Goal: Task Accomplishment & Management: Use online tool/utility

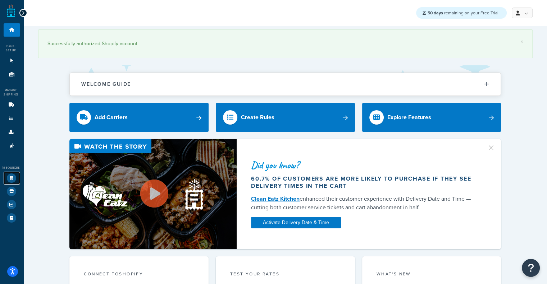
click at [11, 179] on icon at bounding box center [11, 178] width 9 height 9
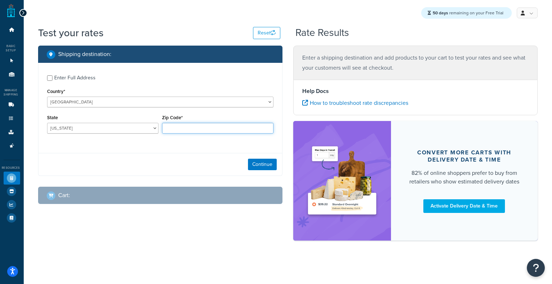
click at [169, 128] on input "Zip Code*" at bounding box center [217, 128] width 111 height 11
type input "60193"
select select "IL"
click at [259, 164] on button "Continue" at bounding box center [262, 165] width 29 height 12
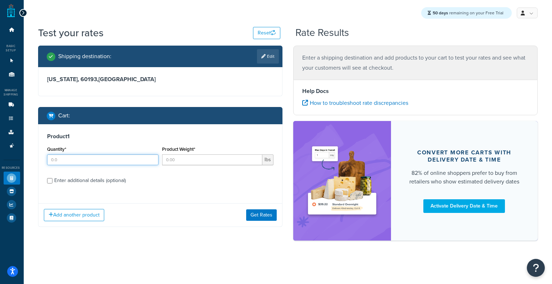
click at [108, 164] on input "Quantity*" at bounding box center [102, 160] width 111 height 11
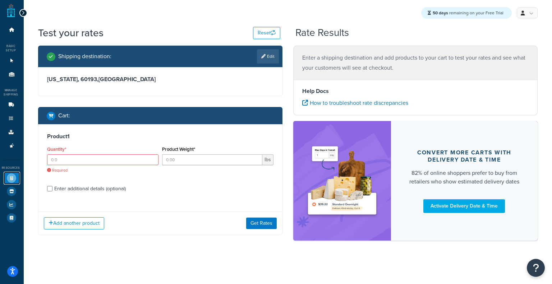
click at [10, 181] on icon at bounding box center [11, 178] width 9 height 9
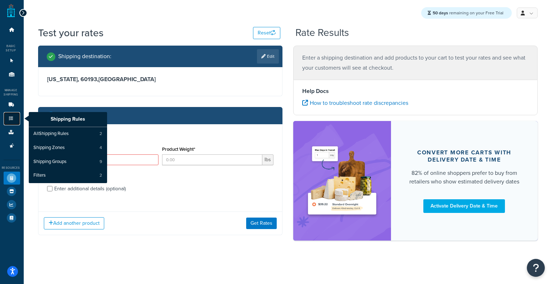
click at [9, 120] on icon at bounding box center [11, 119] width 7 height 4
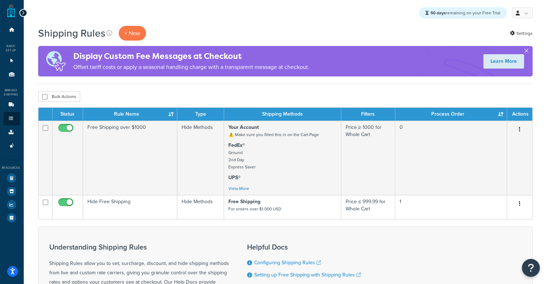
click at [469, 93] on div "Bulk Actions Duplicate Delete" at bounding box center [285, 96] width 494 height 11
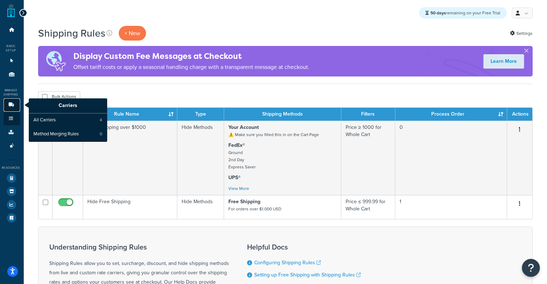
click at [10, 104] on icon at bounding box center [11, 105] width 7 height 4
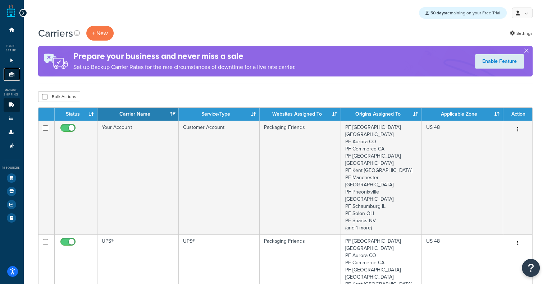
click at [7, 72] on link "Origins 11" at bounding box center [12, 74] width 17 height 13
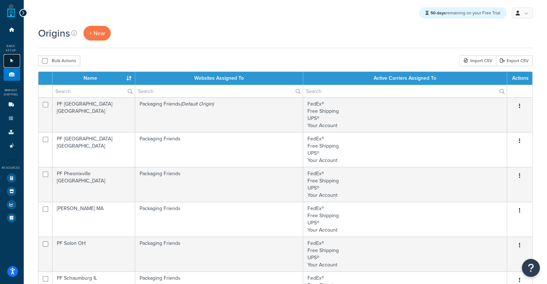
click at [10, 58] on link "Websites 1" at bounding box center [12, 60] width 17 height 13
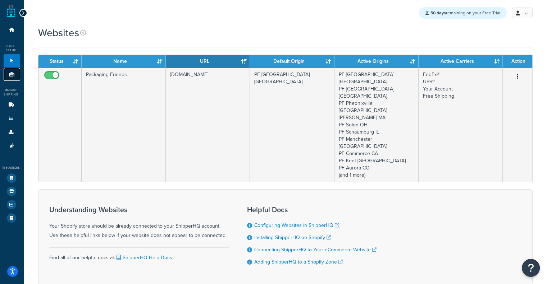
click at [12, 73] on icon at bounding box center [11, 74] width 7 height 4
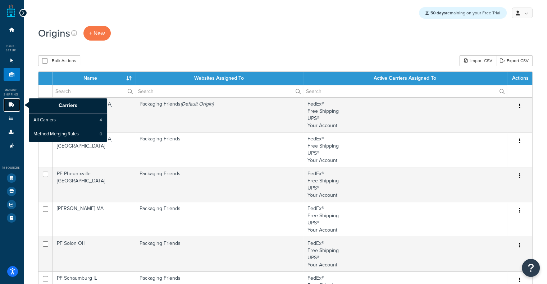
click at [6, 102] on link "Carriers" at bounding box center [12, 105] width 17 height 13
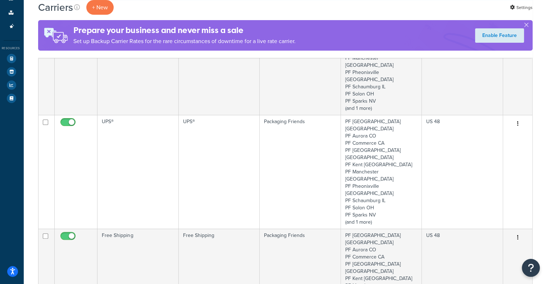
scroll to position [119, 0]
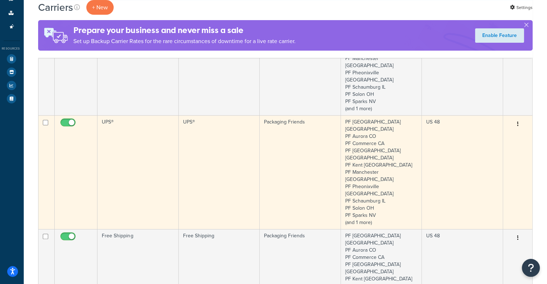
click at [149, 115] on td "UPS®" at bounding box center [137, 172] width 81 height 114
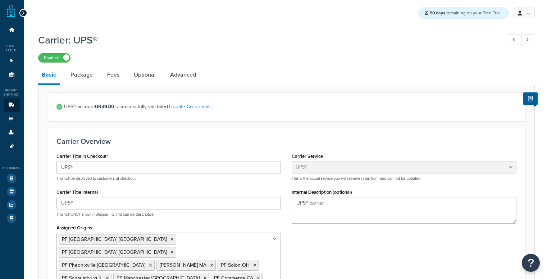
select select "ups"
select select "06"
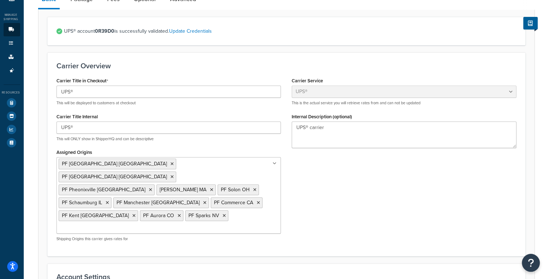
scroll to position [29, 0]
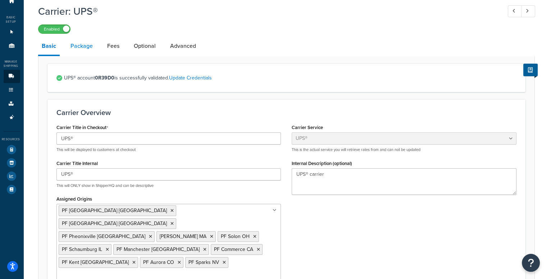
click at [84, 46] on link "Package" at bounding box center [81, 45] width 29 height 17
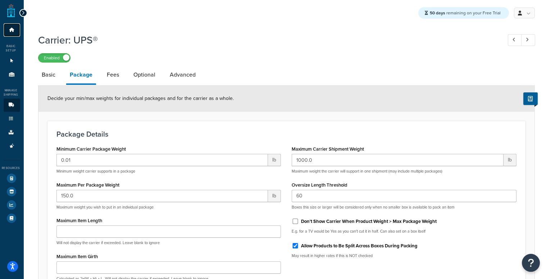
click at [12, 34] on link "Dashboard" at bounding box center [12, 29] width 17 height 13
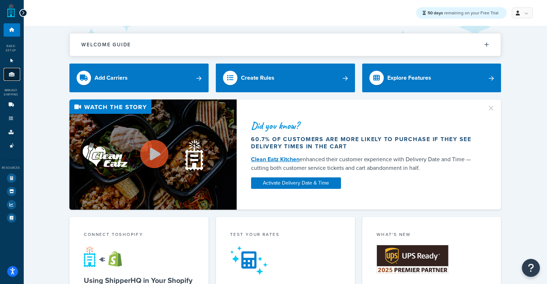
click at [15, 79] on link "Origins 11" at bounding box center [12, 74] width 17 height 13
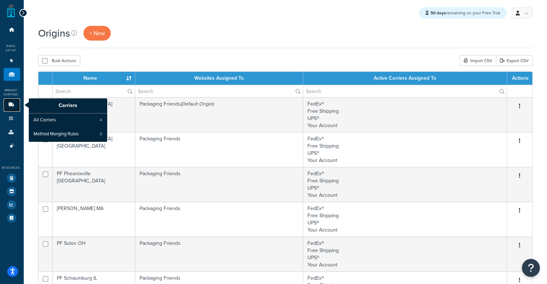
click at [10, 103] on link "Carriers" at bounding box center [12, 105] width 17 height 13
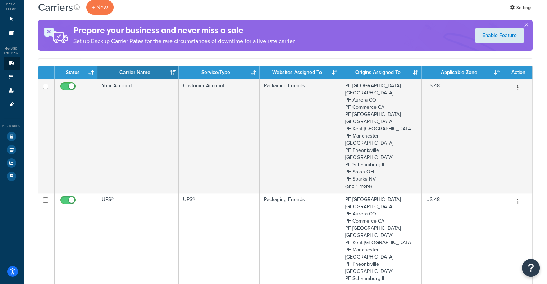
scroll to position [40, 0]
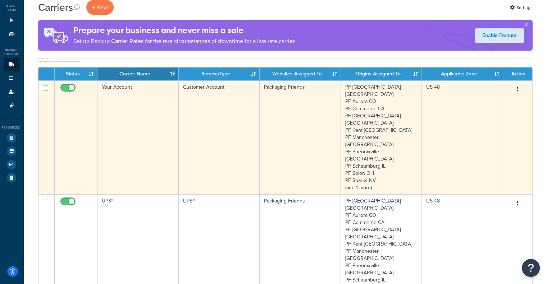
click at [255, 119] on td "Customer Account" at bounding box center [219, 138] width 81 height 114
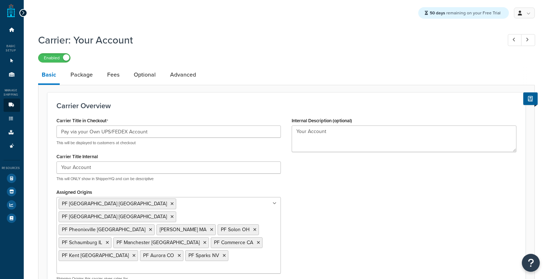
select select "customerAccount"
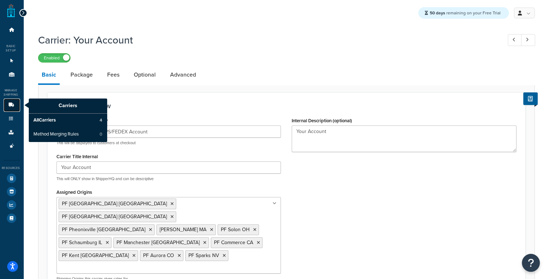
click at [12, 104] on icon at bounding box center [11, 105] width 7 height 4
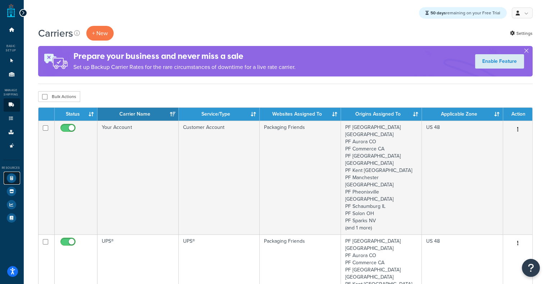
click at [11, 182] on icon at bounding box center [11, 178] width 9 height 9
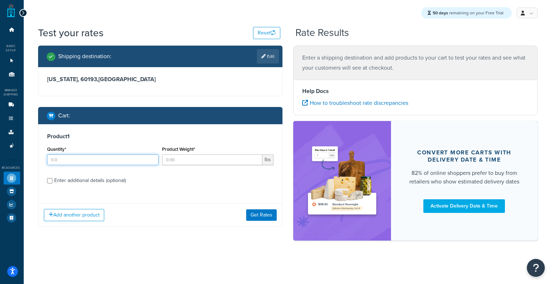
click at [141, 165] on input "Quantity*" at bounding box center [102, 160] width 111 height 11
type input "5"
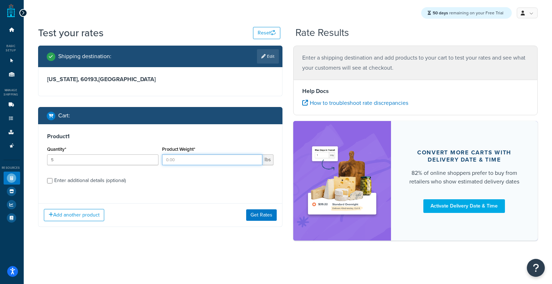
click at [170, 161] on input "Product Weight*" at bounding box center [212, 160] width 100 height 11
type input "7"
click at [251, 215] on button "Get Rates" at bounding box center [261, 216] width 31 height 12
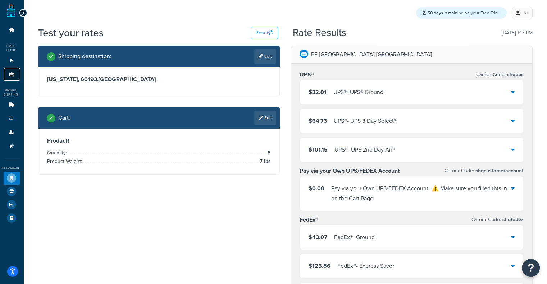
click at [10, 73] on icon at bounding box center [11, 74] width 7 height 4
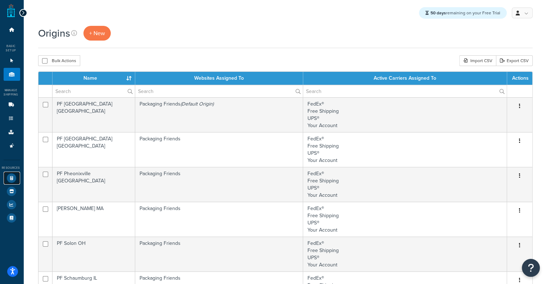
click at [14, 178] on icon at bounding box center [11, 178] width 9 height 9
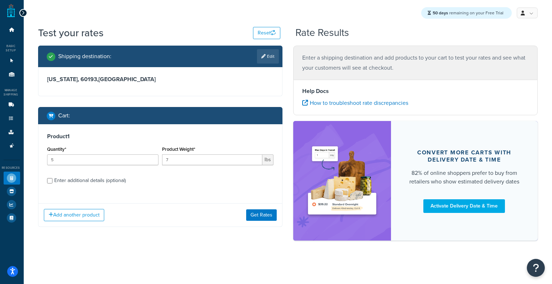
click at [95, 184] on div "Enter additional details (optional)" at bounding box center [90, 181] width 72 height 10
click at [52, 184] on input "Enter additional details (optional)" at bounding box center [49, 180] width 5 height 5
checkbox input "true"
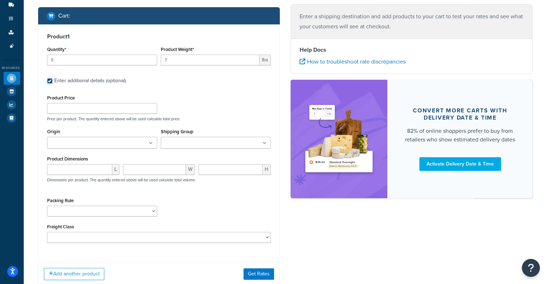
scroll to position [110, 0]
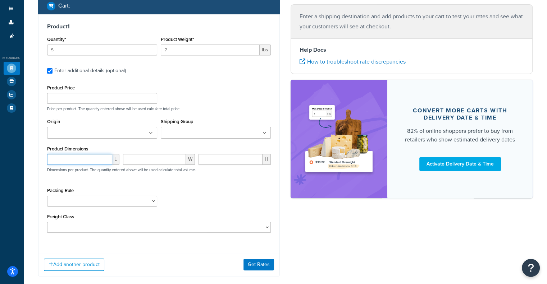
click at [91, 161] on input "number" at bounding box center [79, 159] width 65 height 11
paste input "10.4"
type input "10.4"
click at [155, 161] on input "number" at bounding box center [154, 159] width 63 height 11
paste input "10.4"
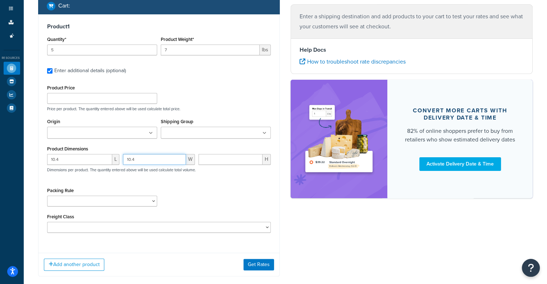
type input "10.4"
drag, startPoint x: 88, startPoint y: 158, endPoint x: 0, endPoint y: 141, distance: 90.0
click at [0, 141] on div "Dashboard Basic Setup Websites 1 Origins 11 Manage Shipping Carriers Carriers A…" at bounding box center [273, 107] width 547 height 434
paste input "number"
type input "14"
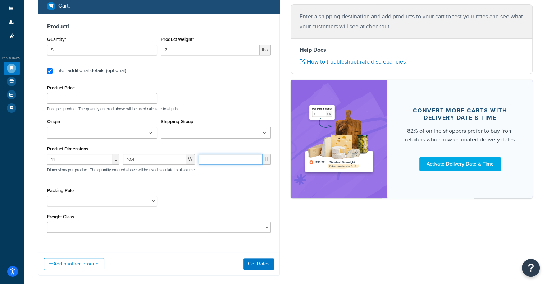
click at [219, 157] on input "number" at bounding box center [230, 159] width 64 height 11
paste input "7.2"
type input "7.2"
drag, startPoint x: 177, startPoint y: 50, endPoint x: 138, endPoint y: 51, distance: 38.5
click at [138, 51] on div "Quantity* 5 Product Weight* 7 lbs" at bounding box center [159, 48] width 228 height 26
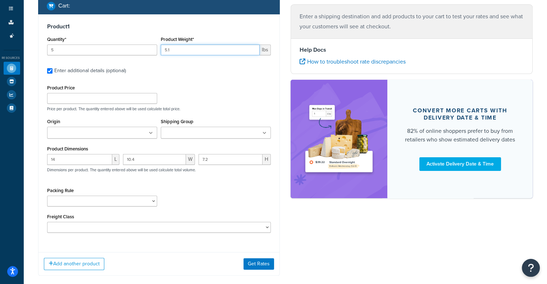
type input "5.1"
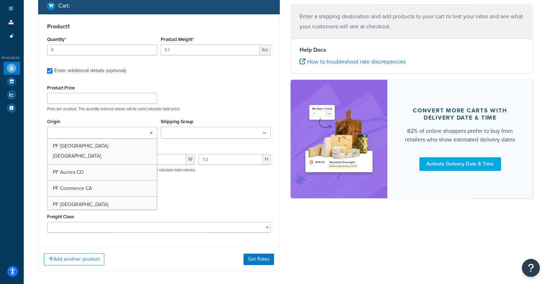
click at [148, 132] on ul at bounding box center [102, 133] width 110 height 12
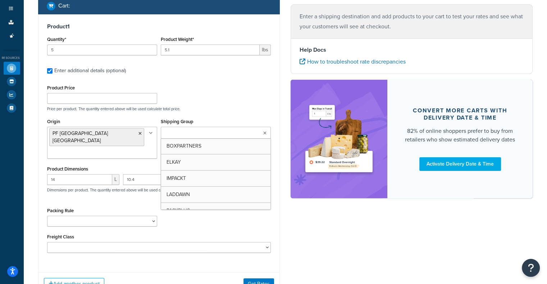
click at [194, 133] on input "Shipping Group" at bounding box center [195, 133] width 64 height 8
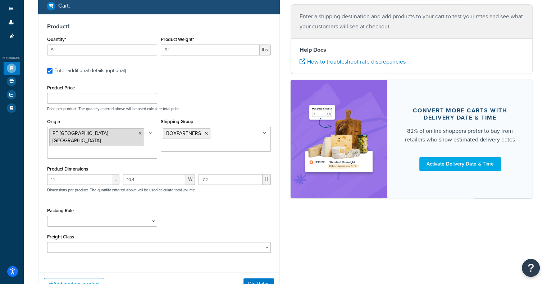
click at [138, 136] on icon at bounding box center [139, 134] width 3 height 4
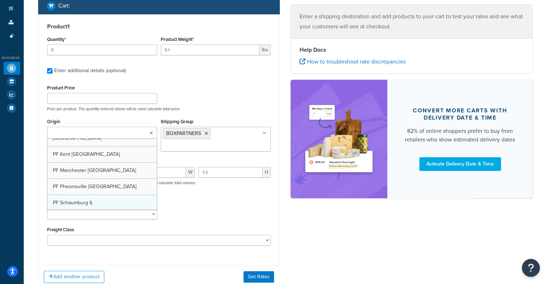
scroll to position [77, 0]
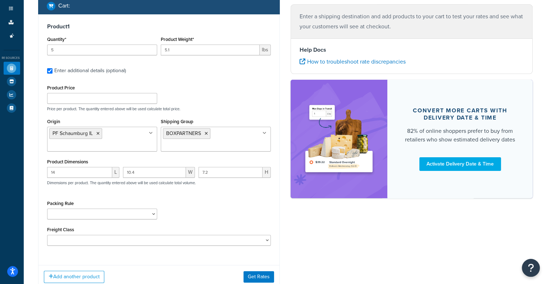
click at [242, 224] on div "Packing Rule Test Packing Rule" at bounding box center [159, 212] width 228 height 26
click at [268, 273] on button "Get Rates" at bounding box center [258, 277] width 31 height 12
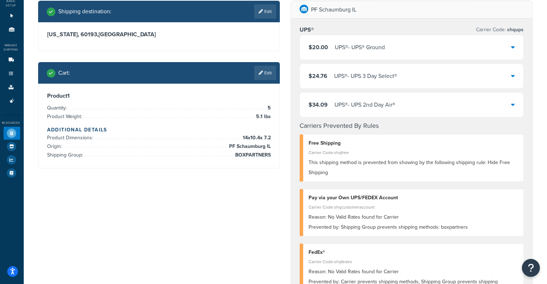
scroll to position [46, 0]
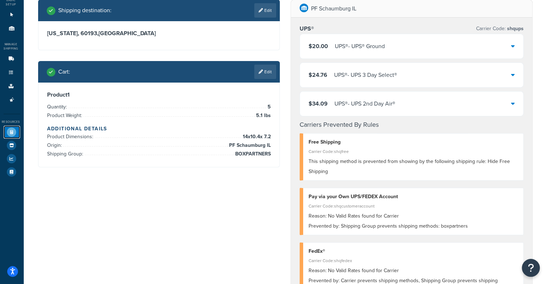
click at [10, 128] on icon at bounding box center [11, 132] width 9 height 9
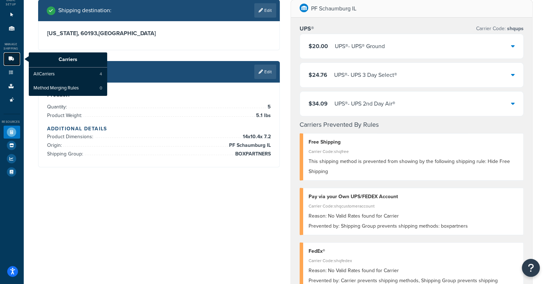
click at [12, 60] on icon at bounding box center [11, 59] width 7 height 4
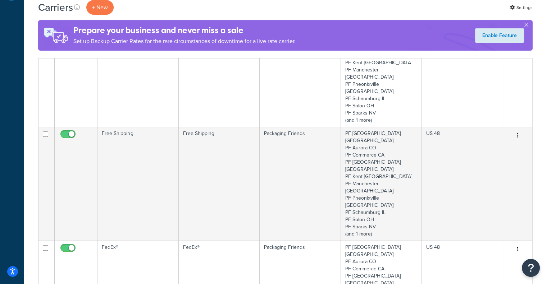
scroll to position [219, 0]
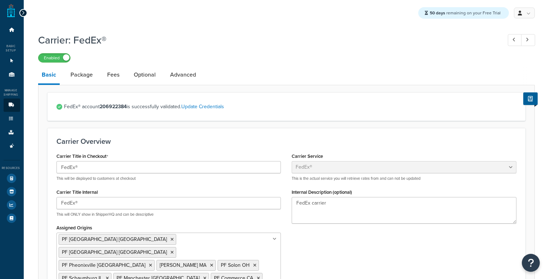
select select "fedEx"
select select "REQUEST_COURIER"
select select "YOUR_PACKAGING"
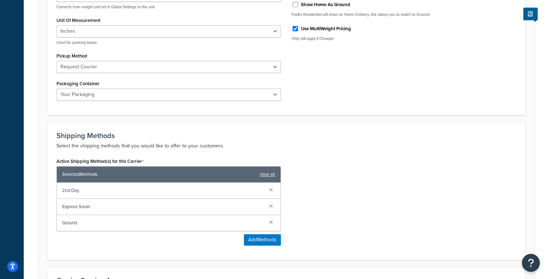
scroll to position [382, 0]
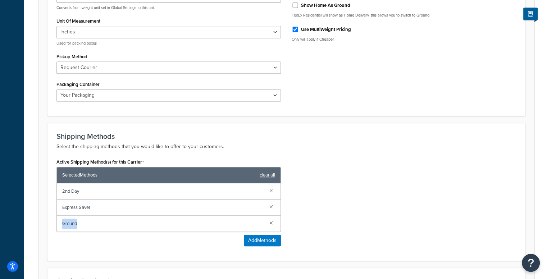
drag, startPoint x: 181, startPoint y: 183, endPoint x: 182, endPoint y: 168, distance: 14.8
click at [182, 183] on div "2nd Day Express Saver Ground" at bounding box center [169, 207] width 224 height 48
click at [163, 202] on span "Express Saver" at bounding box center [163, 207] width 202 height 10
click at [358, 157] on div "Active Shipping Method(s) for this Carrier Selected Methods clear all 2nd Day E…" at bounding box center [286, 204] width 471 height 95
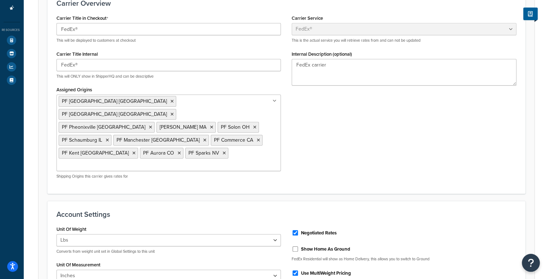
scroll to position [0, 0]
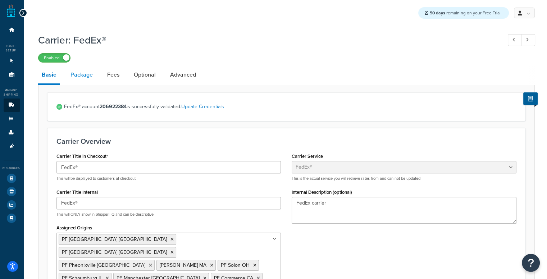
click at [79, 70] on link "Package" at bounding box center [81, 74] width 29 height 17
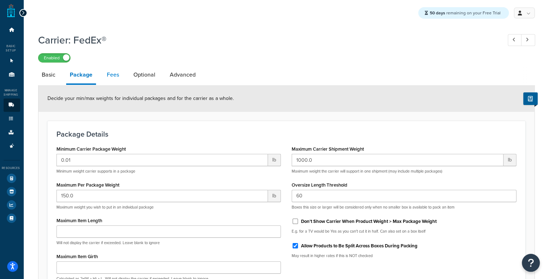
click at [111, 68] on link "Fees" at bounding box center [112, 74] width 19 height 17
select select "AFTER"
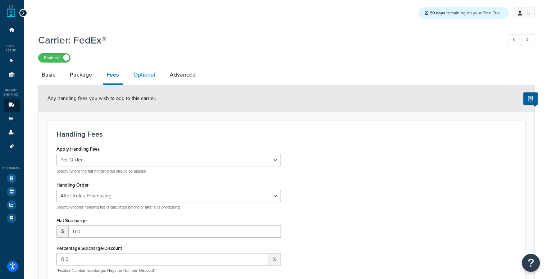
click at [151, 77] on link "Optional" at bounding box center [144, 74] width 29 height 17
select select "business"
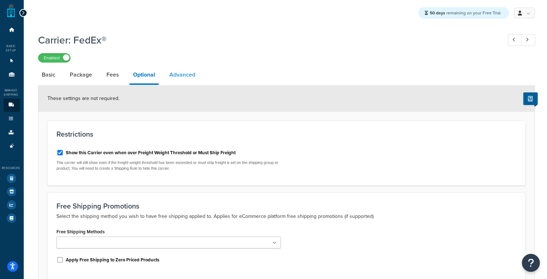
click at [187, 72] on link "Advanced" at bounding box center [182, 74] width 33 height 17
select select "false"
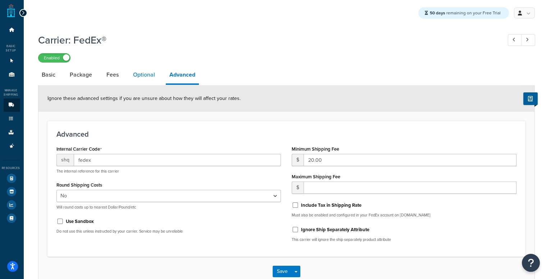
click at [142, 73] on link "Optional" at bounding box center [143, 74] width 29 height 17
select select "business"
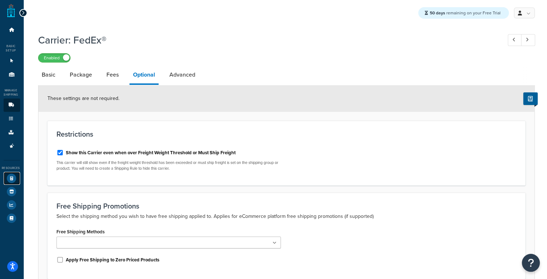
click at [6, 175] on link "Test Your Rates" at bounding box center [12, 178] width 17 height 13
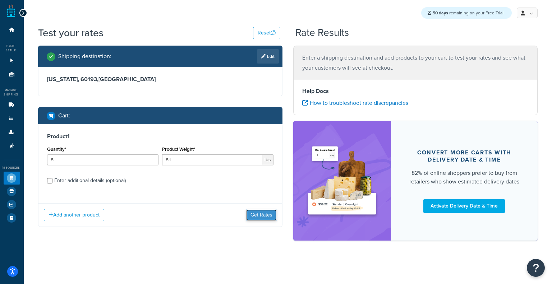
click at [264, 210] on button "Get Rates" at bounding box center [261, 216] width 31 height 12
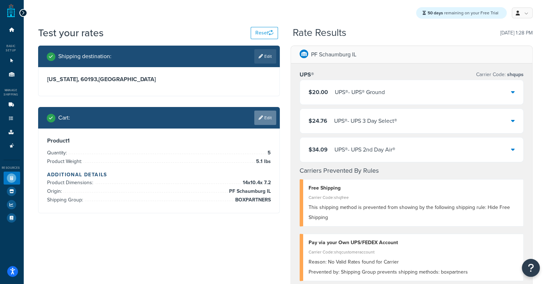
click at [268, 113] on link "Edit" at bounding box center [265, 118] width 22 height 14
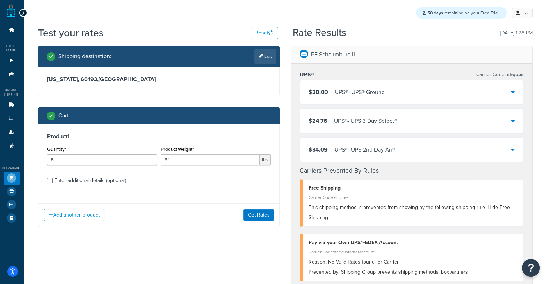
click at [88, 185] on div "Enter additional details (optional)" at bounding box center [90, 181] width 72 height 10
click at [52, 184] on input "Enter additional details (optional)" at bounding box center [49, 180] width 5 height 5
checkbox input "true"
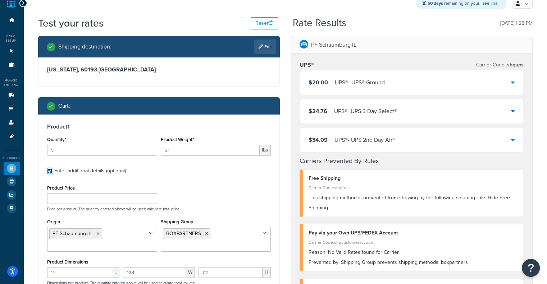
scroll to position [158, 0]
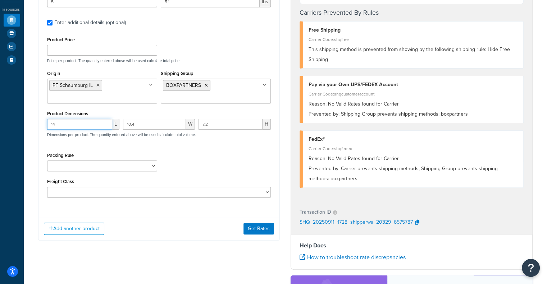
drag, startPoint x: 89, startPoint y: 122, endPoint x: 0, endPoint y: 131, distance: 89.7
click at [0, 131] on div "Dashboard Basic Setup Websites 1 Origins 11 Manage Shipping Carriers Carriers A…" at bounding box center [273, 140] width 547 height 596
drag, startPoint x: 152, startPoint y: 125, endPoint x: 16, endPoint y: 129, distance: 135.6
click at [16, 129] on div "Dashboard Basic Setup Websites 1 Origins 11 Manage Shipping Carriers Carriers A…" at bounding box center [273, 140] width 547 height 596
drag, startPoint x: 212, startPoint y: 125, endPoint x: 117, endPoint y: 118, distance: 95.6
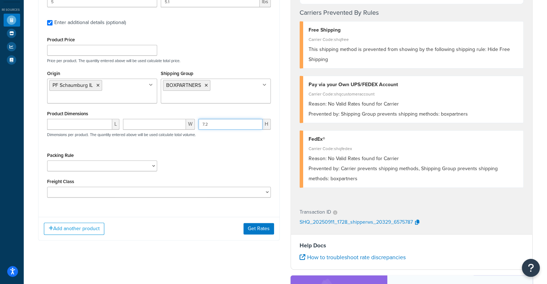
click at [117, 118] on div "Product Dimensions [PERSON_NAME] 7.2 H Dimensions per product. The quantity ent…" at bounding box center [159, 127] width 224 height 36
click at [256, 232] on button "Get Rates" at bounding box center [258, 229] width 31 height 12
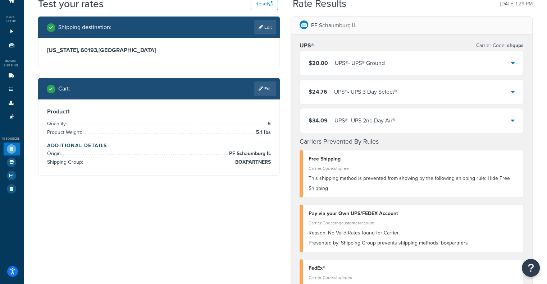
scroll to position [0, 0]
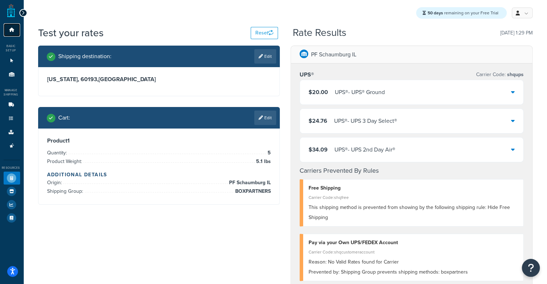
click at [13, 30] on icon at bounding box center [11, 30] width 7 height 4
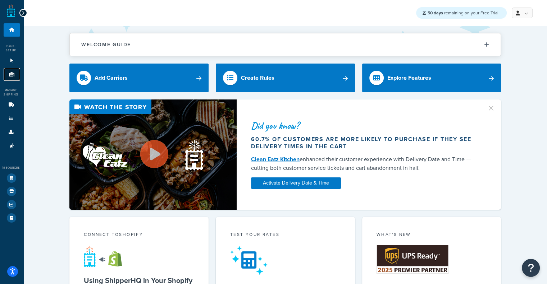
click at [10, 77] on link "Origins 11" at bounding box center [12, 74] width 17 height 13
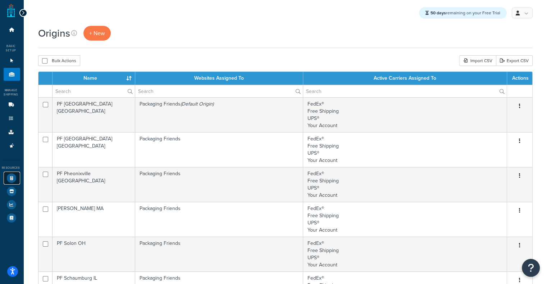
click at [9, 177] on icon at bounding box center [11, 178] width 9 height 9
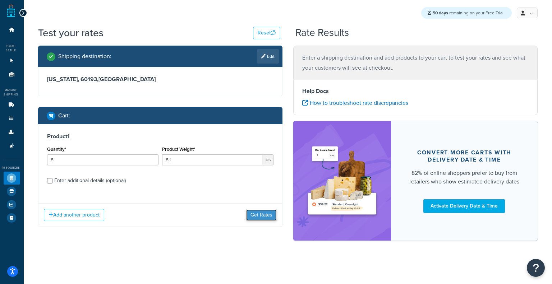
click at [260, 214] on button "Get Rates" at bounding box center [261, 216] width 31 height 12
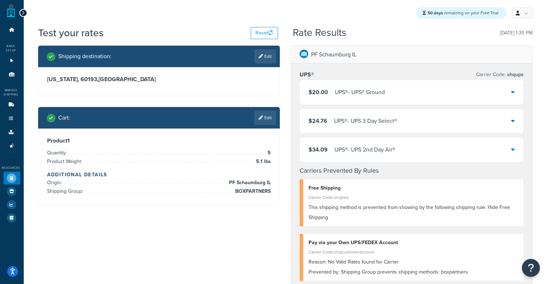
click at [329, 99] on div "$20.00 UPS® - UPS® Ground" at bounding box center [411, 92] width 223 height 24
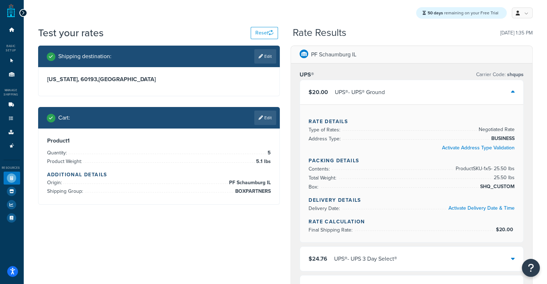
click at [329, 99] on div "$20.00 UPS® - UPS® Ground" at bounding box center [411, 92] width 223 height 24
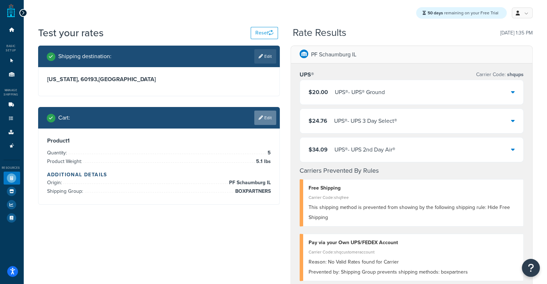
click at [265, 119] on link "Edit" at bounding box center [265, 118] width 22 height 14
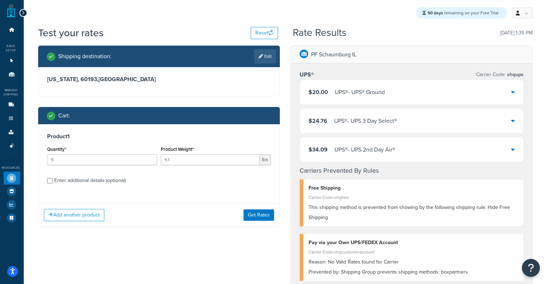
click at [83, 183] on div "Enter additional details (optional)" at bounding box center [90, 181] width 72 height 10
click at [52, 183] on input "Enter additional details (optional)" at bounding box center [49, 180] width 5 height 5
checkbox input "true"
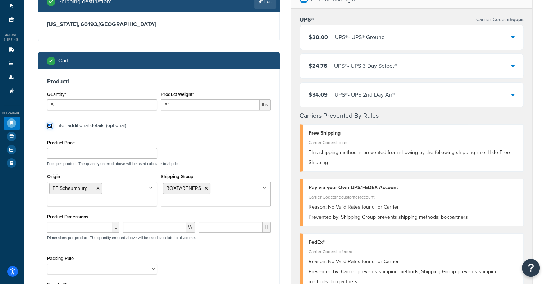
scroll to position [57, 0]
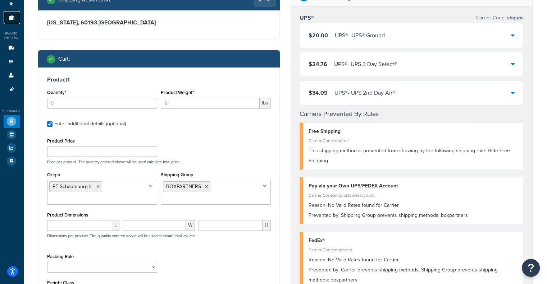
click at [7, 17] on link "Origins 11" at bounding box center [12, 17] width 17 height 13
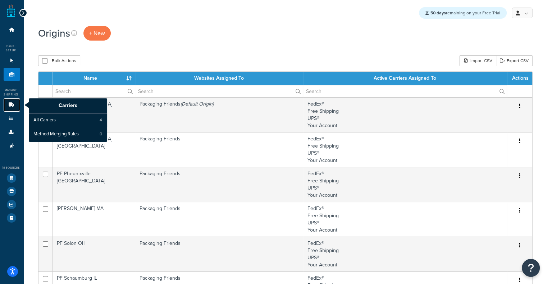
click at [9, 106] on icon at bounding box center [11, 105] width 7 height 4
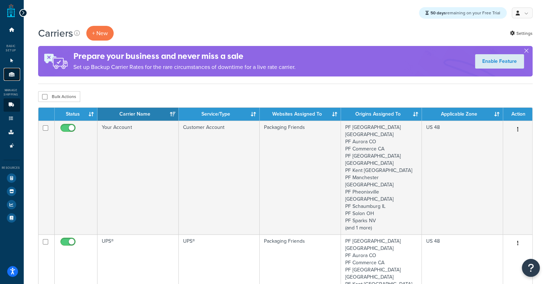
click at [14, 78] on link "Origins 11" at bounding box center [12, 74] width 17 height 13
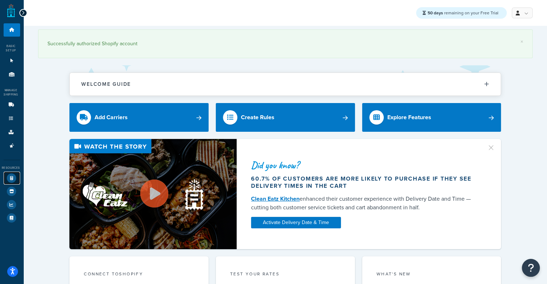
click at [7, 175] on icon at bounding box center [11, 178] width 9 height 9
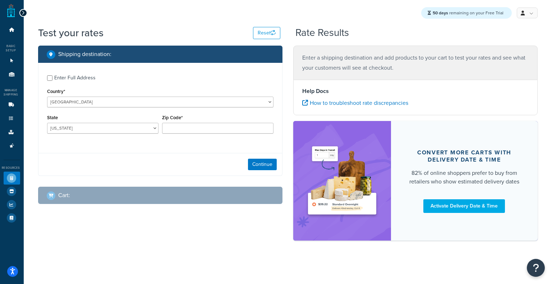
click at [39, 225] on div "Shipping destination : Enter Full Address Country* [GEOGRAPHIC_DATA] [GEOGRAPHI…" at bounding box center [288, 147] width 511 height 202
click at [72, 79] on div "Enter Full Address" at bounding box center [74, 78] width 41 height 10
click at [52, 79] on input "Enter Full Address" at bounding box center [49, 78] width 5 height 5
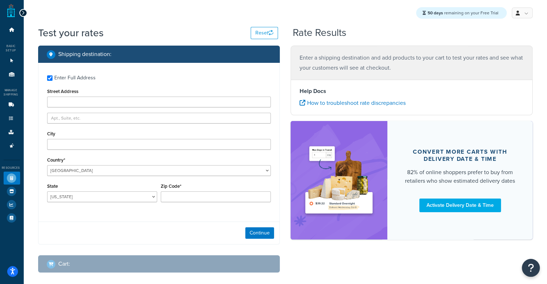
click at [72, 79] on div "Enter Full Address" at bounding box center [74, 78] width 41 height 10
click at [52, 79] on input "Enter Full Address" at bounding box center [49, 78] width 5 height 5
checkbox input "false"
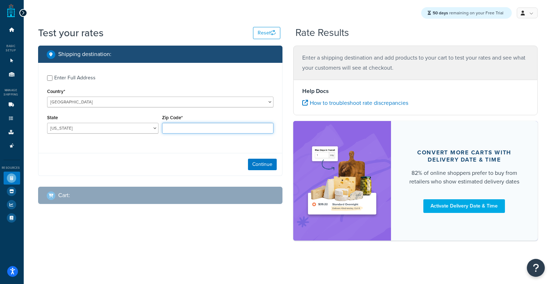
click at [177, 133] on input "Zip Code*" at bounding box center [217, 128] width 111 height 11
type input "60193"
select select "IL"
click at [261, 166] on button "Continue" at bounding box center [262, 165] width 29 height 12
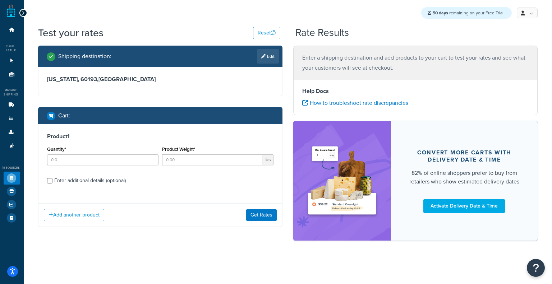
click at [83, 179] on div "Enter additional details (optional)" at bounding box center [90, 181] width 72 height 10
click at [52, 179] on input "Enter additional details (optional)" at bounding box center [49, 180] width 5 height 5
checkbox input "true"
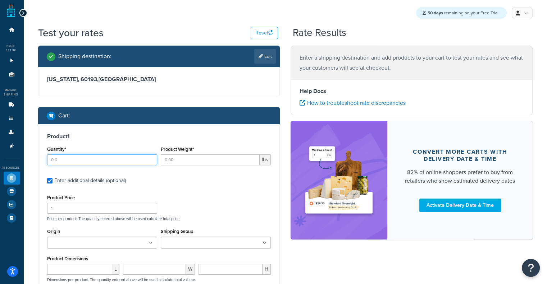
click at [119, 159] on input "Quantity*" at bounding box center [102, 160] width 110 height 11
type input "5"
click at [189, 160] on input "Product Weight*" at bounding box center [210, 160] width 99 height 11
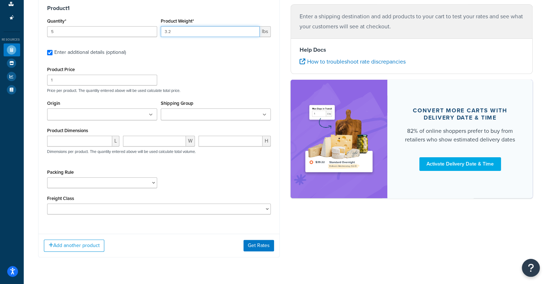
scroll to position [128, 0]
type input "3.2"
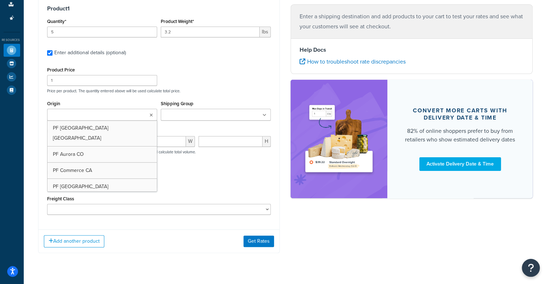
click at [138, 117] on ul at bounding box center [102, 115] width 110 height 12
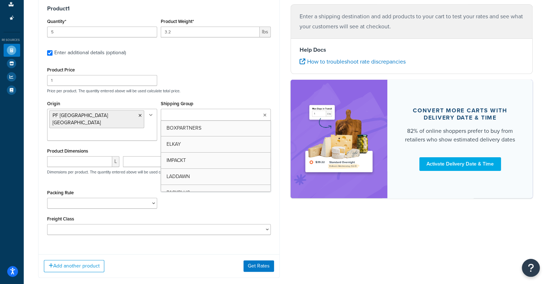
click at [196, 119] on input "Shipping Group" at bounding box center [195, 115] width 64 height 8
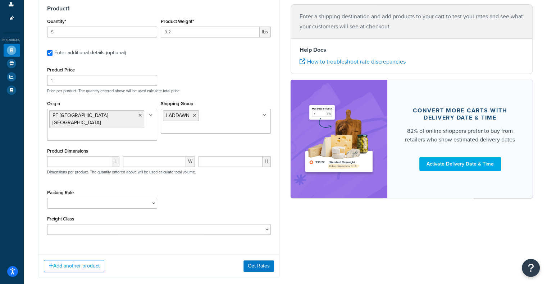
click at [219, 50] on label "Enter additional details (optional)" at bounding box center [162, 52] width 217 height 12
click at [52, 50] on input "Enter additional details (optional)" at bounding box center [49, 52] width 5 height 5
checkbox input "false"
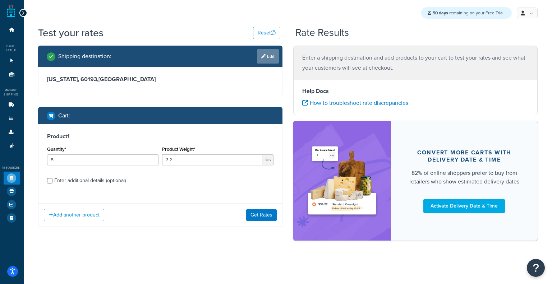
click at [271, 60] on link "Edit" at bounding box center [268, 56] width 22 height 14
select select "IL"
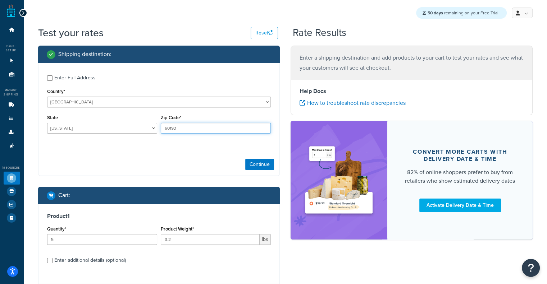
drag, startPoint x: 205, startPoint y: 127, endPoint x: 133, endPoint y: 124, distance: 72.0
click at [133, 124] on div "State Alabama Alaska American Samoa Arizona Arkansas Armed Forces Americas Arme…" at bounding box center [159, 126] width 228 height 26
paste input "34689"
type input "34689"
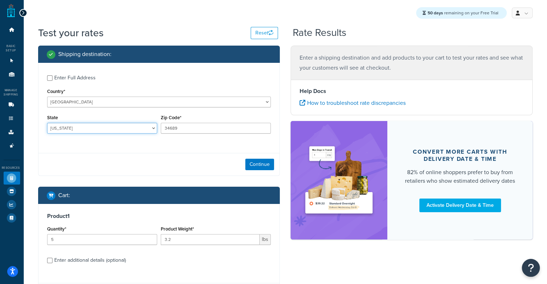
click at [149, 127] on select "Alabama Alaska American Samoa Arizona Arkansas Armed Forces Americas Armed Forc…" at bounding box center [102, 128] width 110 height 11
select select "FL"
click at [47, 124] on select "Alabama Alaska American Samoa Arizona Arkansas Armed Forces Americas Armed Forc…" at bounding box center [102, 128] width 110 height 11
click at [255, 163] on button "Continue" at bounding box center [259, 165] width 29 height 12
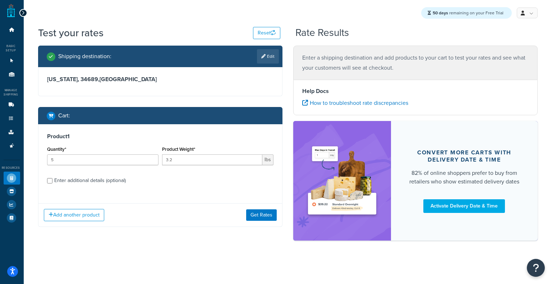
click at [108, 182] on div "Enter additional details (optional)" at bounding box center [90, 181] width 72 height 10
click at [52, 182] on input "Enter additional details (optional)" at bounding box center [49, 180] width 5 height 5
checkbox input "true"
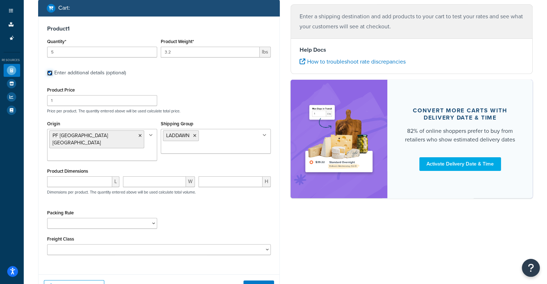
scroll to position [123, 0]
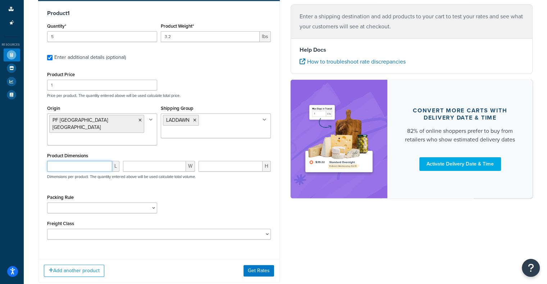
paste input "8"
click at [70, 161] on input "8" at bounding box center [79, 166] width 65 height 11
type input "8"
click at [150, 165] on input "number" at bounding box center [154, 166] width 63 height 11
paste input "5.6"
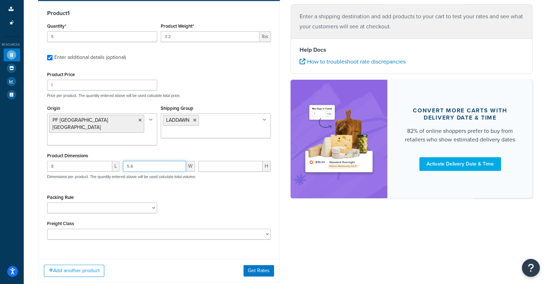
type input "5.6"
click at [225, 161] on input "number" at bounding box center [230, 166] width 64 height 11
paste input "3.2"
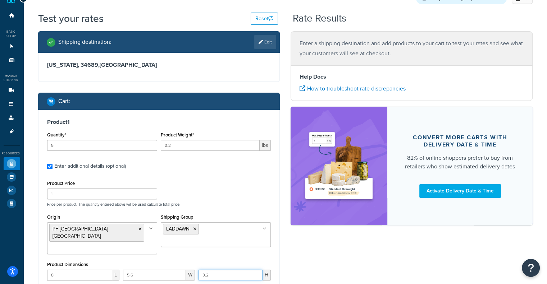
scroll to position [0, 0]
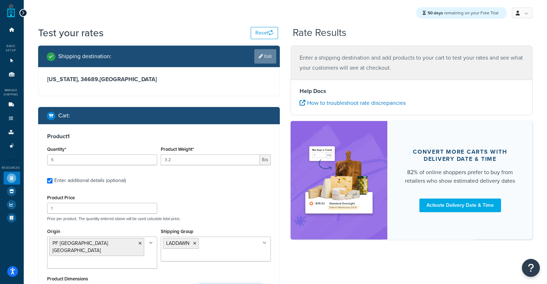
type input "3.2"
click at [260, 53] on link "Edit" at bounding box center [265, 56] width 22 height 14
select select "FL"
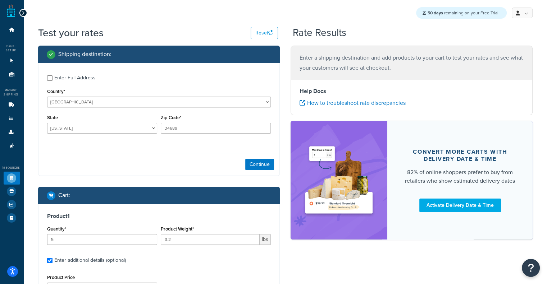
click at [70, 79] on div "Enter Full Address" at bounding box center [74, 78] width 41 height 10
click at [52, 79] on input "Enter Full Address" at bounding box center [49, 78] width 5 height 5
checkbox input "true"
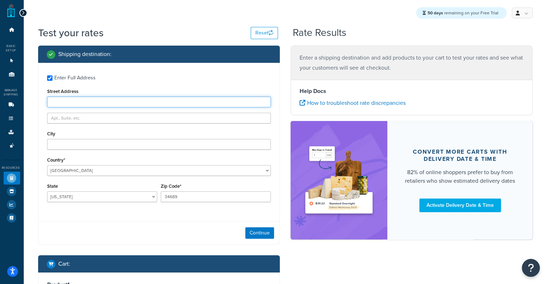
click at [107, 104] on input "Street Address" at bounding box center [159, 102] width 224 height 11
paste input "11 East Orange Street"
type input "11 East Orange Street"
drag, startPoint x: 94, startPoint y: 138, endPoint x: 90, endPoint y: 142, distance: 5.6
click at [90, 142] on div "City" at bounding box center [159, 139] width 224 height 21
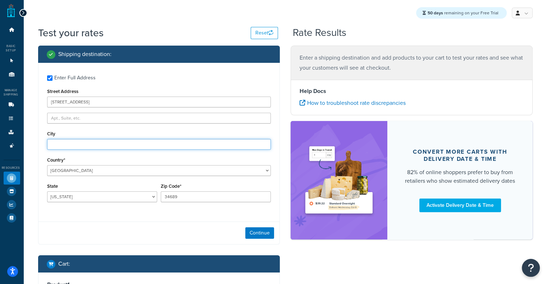
click at [90, 142] on input "City" at bounding box center [159, 144] width 224 height 11
paste input "Tarpon Springs"
type input "Tarpon Springs"
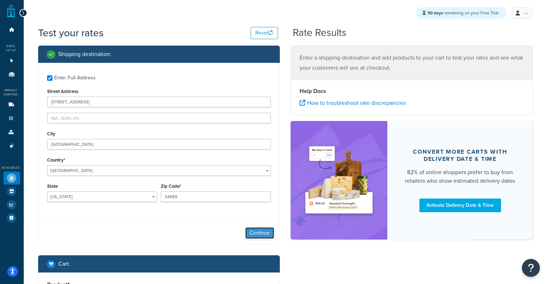
click at [257, 231] on button "Continue" at bounding box center [259, 234] width 29 height 12
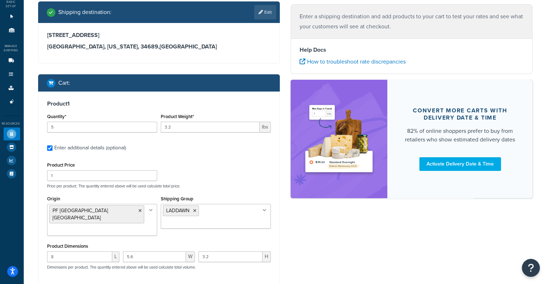
scroll to position [164, 0]
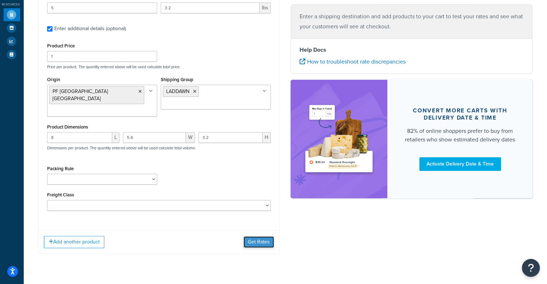
click at [251, 237] on button "Get Rates" at bounding box center [258, 243] width 31 height 12
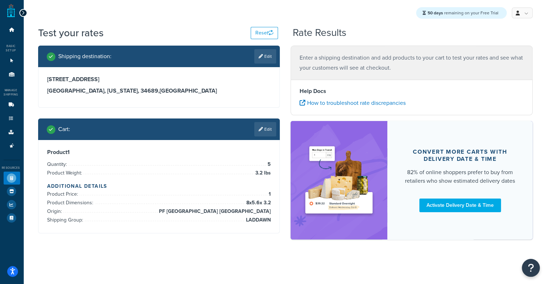
scroll to position [0, 0]
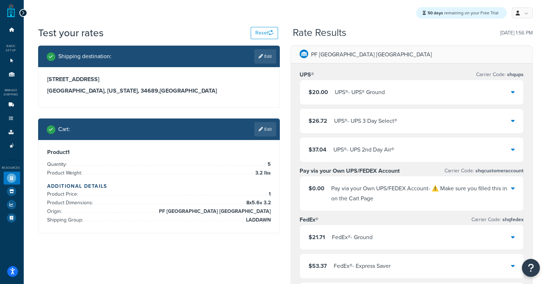
click at [378, 84] on div "$20.00 UPS® - UPS® Ground" at bounding box center [411, 92] width 223 height 24
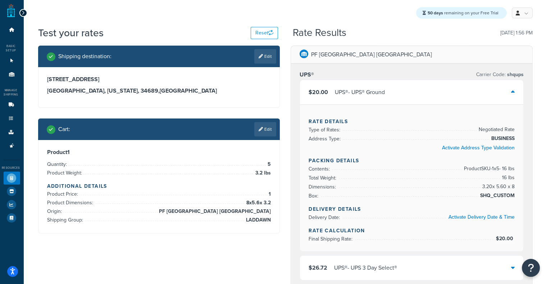
scroll to position [30, 0]
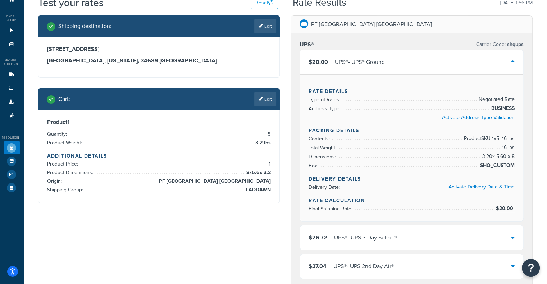
click at [439, 64] on div "$20.00 UPS® - UPS® Ground" at bounding box center [411, 62] width 223 height 24
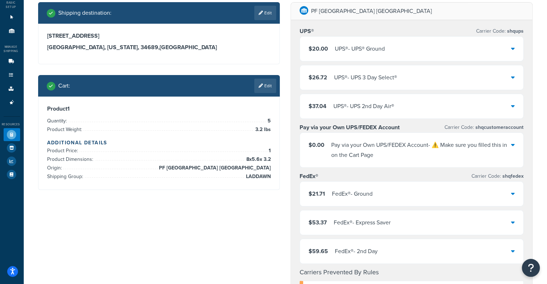
scroll to position [47, 0]
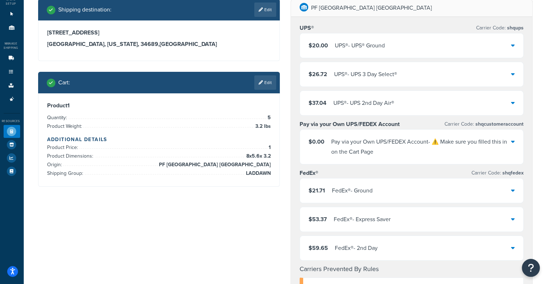
click at [378, 67] on div "$26.72 UPS® - UPS 3 Day Select®" at bounding box center [411, 74] width 223 height 24
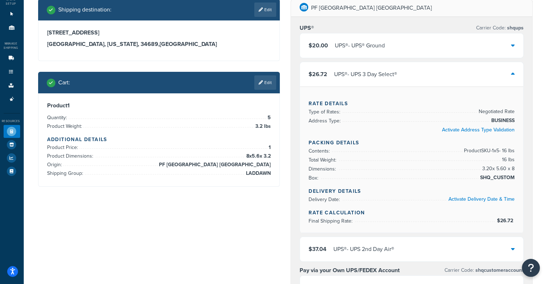
click at [378, 67] on div "$26.72 UPS® - UPS 3 Day Select®" at bounding box center [411, 74] width 223 height 24
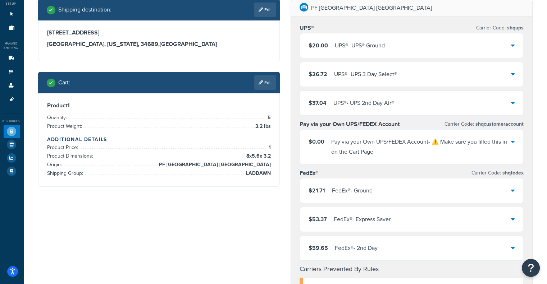
click at [356, 109] on div "$37.04 UPS® - UPS 2nd Day Air®" at bounding box center [411, 103] width 223 height 24
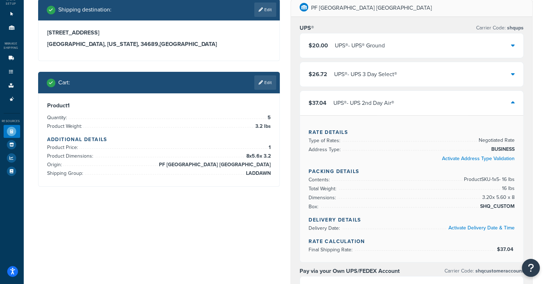
click at [356, 109] on div "$37.04 UPS® - UPS 2nd Day Air®" at bounding box center [411, 103] width 223 height 24
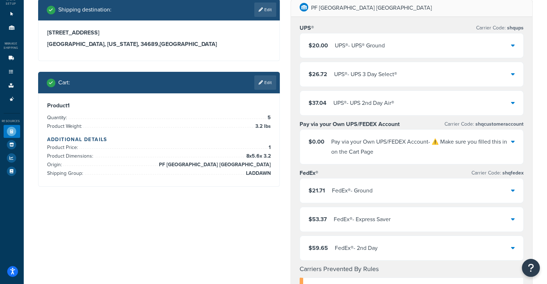
click at [353, 102] on div "UPS® - UPS 2nd Day Air®" at bounding box center [363, 103] width 61 height 10
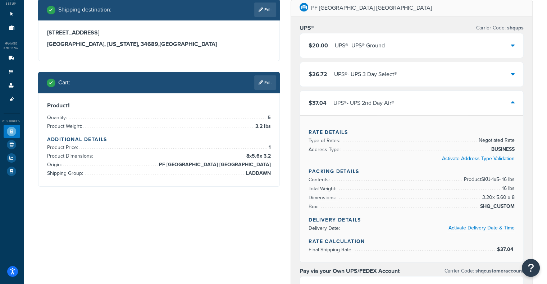
click at [353, 102] on div "UPS® - UPS 2nd Day Air®" at bounding box center [363, 103] width 61 height 10
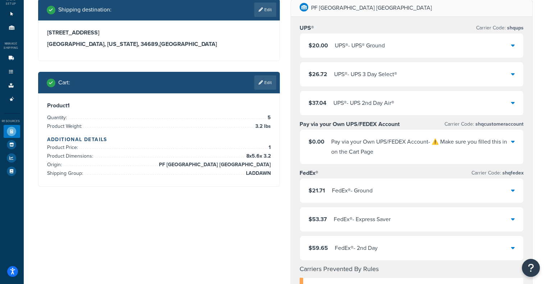
click at [353, 72] on div "UPS® - UPS 3 Day Select®" at bounding box center [365, 74] width 63 height 10
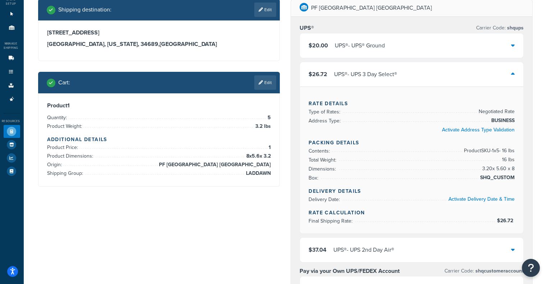
click at [353, 72] on div "UPS® - UPS 3 Day Select®" at bounding box center [365, 74] width 63 height 10
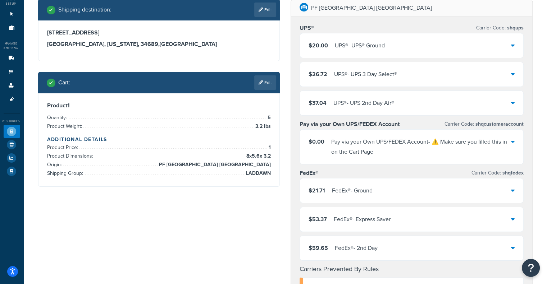
click at [337, 88] on div "$20.00 UPS® - UPS® Ground $26.72 UPS® - UPS 3 Day Select® $37.04 UPS® - UPS 2nd…" at bounding box center [412, 74] width 224 height 83
click at [345, 77] on div "UPS® - UPS 3 Day Select®" at bounding box center [365, 74] width 63 height 10
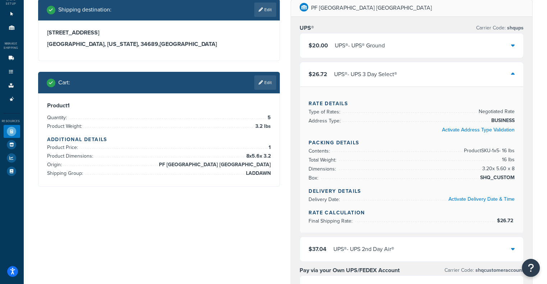
click at [349, 78] on div "UPS® - UPS 3 Day Select®" at bounding box center [365, 74] width 63 height 10
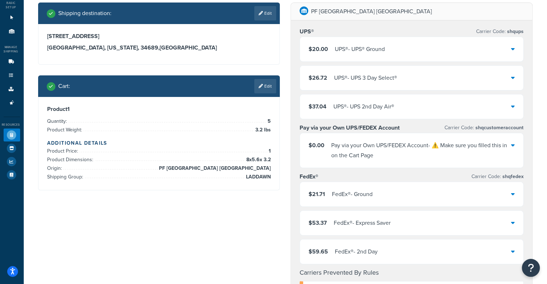
scroll to position [42, 0]
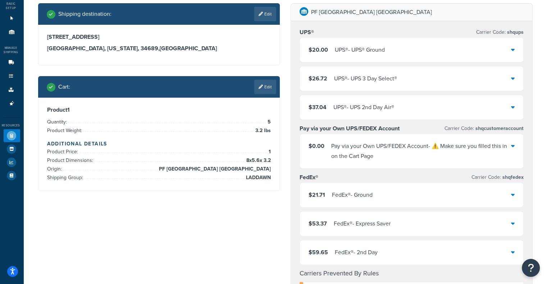
click at [448, 112] on div "$37.04 UPS® - UPS 2nd Day Air®" at bounding box center [411, 107] width 223 height 24
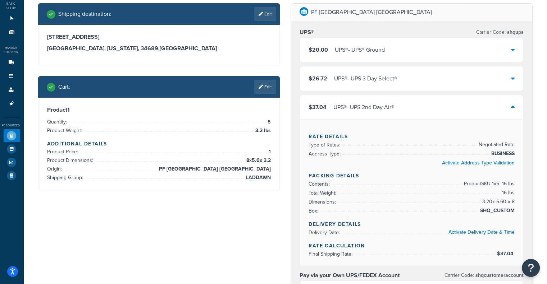
click at [448, 112] on div "$37.04 UPS® - UPS 2nd Day Air®" at bounding box center [411, 107] width 223 height 24
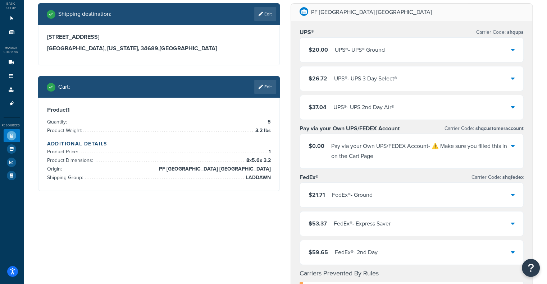
click at [448, 112] on div "$37.04 UPS® - UPS 2nd Day Air®" at bounding box center [411, 107] width 223 height 24
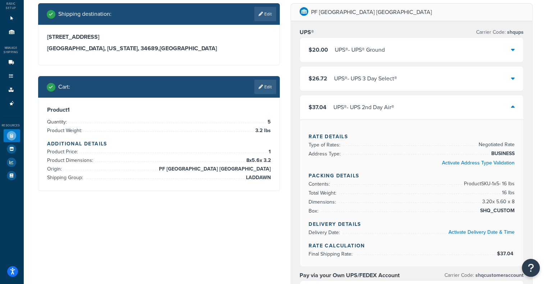
click at [432, 108] on div "$37.04 UPS® - UPS 2nd Day Air®" at bounding box center [411, 107] width 223 height 24
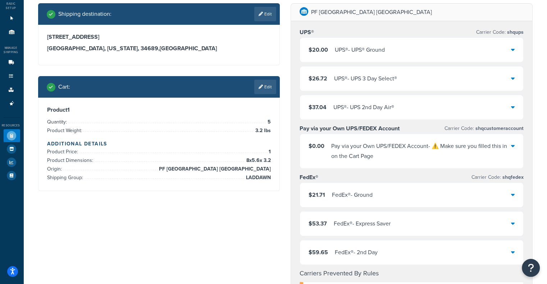
click at [352, 42] on div "$20.00 UPS® - UPS® Ground" at bounding box center [411, 50] width 223 height 24
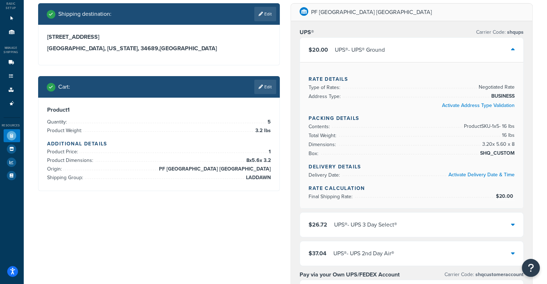
click at [351, 42] on div "$20.00 UPS® - UPS® Ground" at bounding box center [411, 50] width 223 height 24
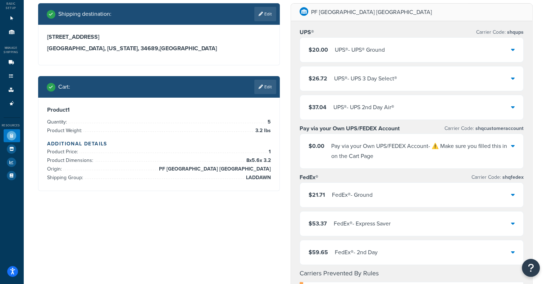
click at [367, 102] on div "$37.04 UPS® - UPS 2nd Day Air®" at bounding box center [411, 107] width 223 height 24
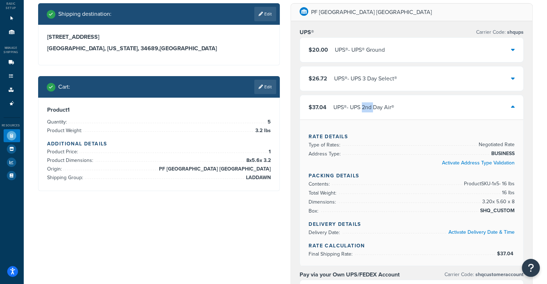
click at [367, 102] on div "$37.04 UPS® - UPS 2nd Day Air®" at bounding box center [411, 107] width 223 height 24
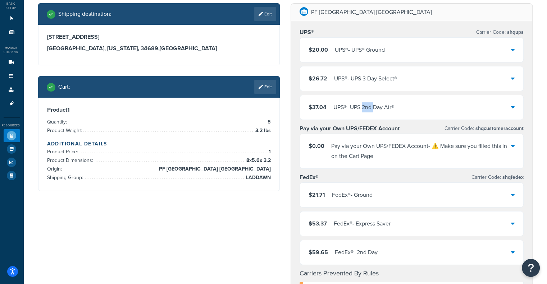
click at [367, 102] on div "$37.04 UPS® - UPS 2nd Day Air®" at bounding box center [411, 107] width 223 height 24
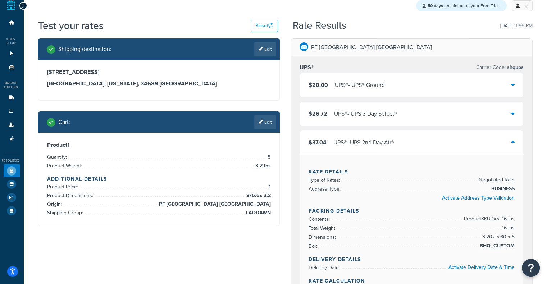
scroll to position [0, 0]
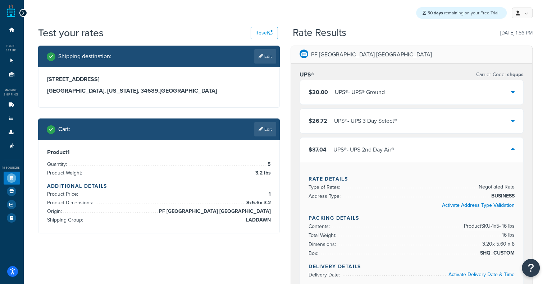
click at [332, 149] on div "$37.04 UPS® - UPS 2nd Day Air®" at bounding box center [352, 150] width 86 height 10
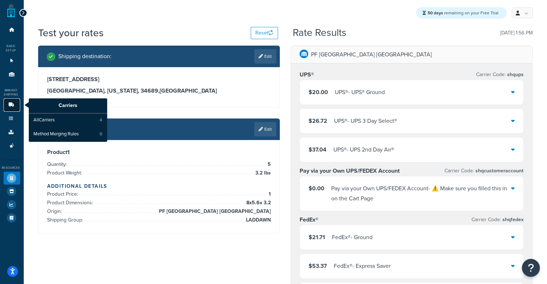
click at [9, 106] on icon at bounding box center [11, 105] width 7 height 4
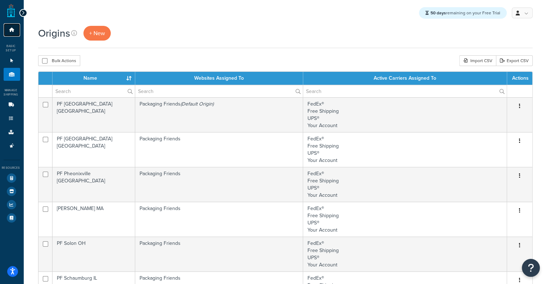
click at [12, 28] on icon at bounding box center [11, 30] width 7 height 4
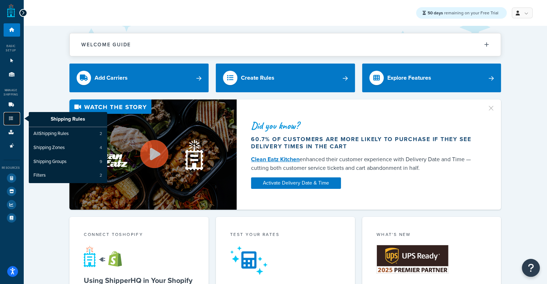
click at [12, 120] on icon at bounding box center [11, 119] width 7 height 4
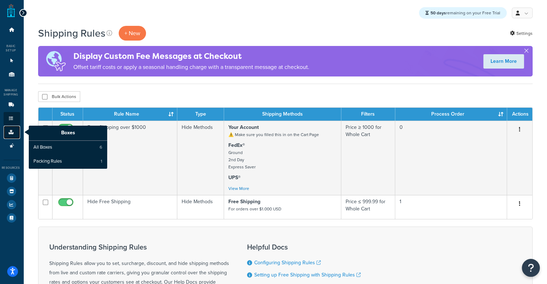
click at [11, 131] on icon at bounding box center [11, 132] width 7 height 4
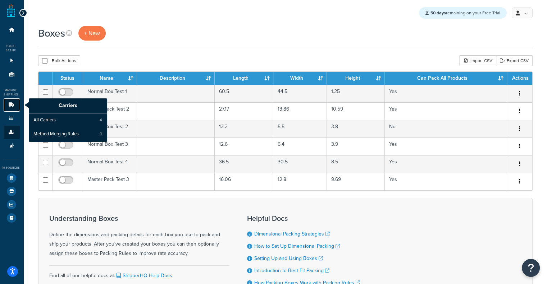
click at [13, 108] on link "Carriers" at bounding box center [12, 105] width 17 height 13
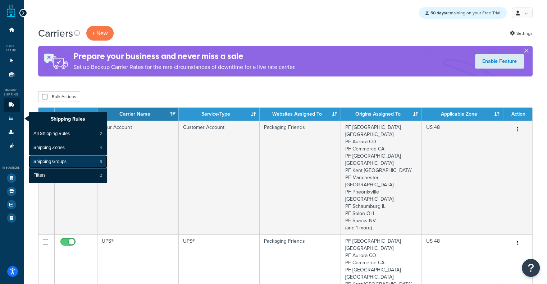
click at [54, 161] on span "Shipping Groups" at bounding box center [49, 162] width 33 height 6
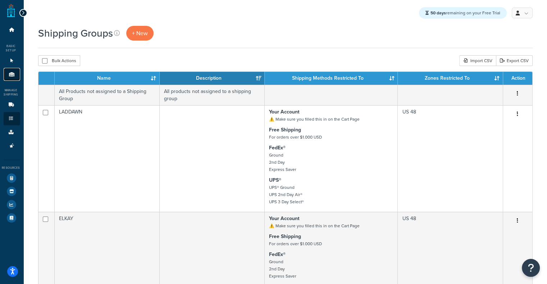
click at [12, 74] on icon at bounding box center [11, 74] width 7 height 4
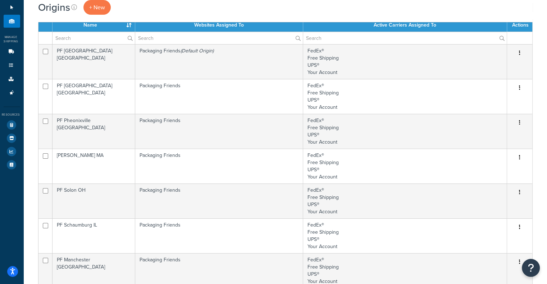
scroll to position [54, 0]
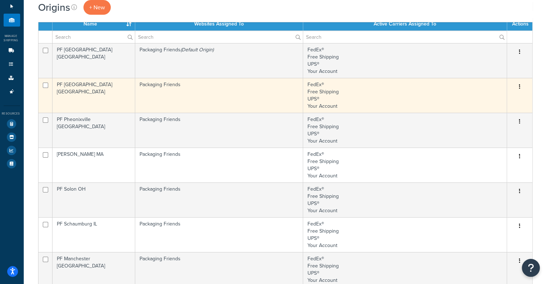
click at [321, 92] on td "FedEx® Free Shipping UPS® Your Account" at bounding box center [405, 95] width 204 height 35
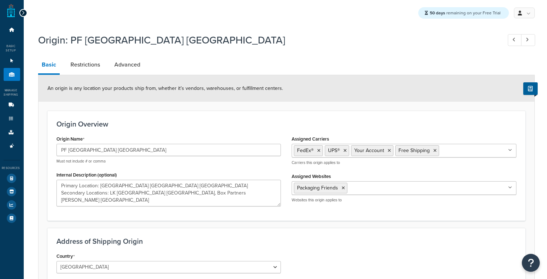
select select "10"
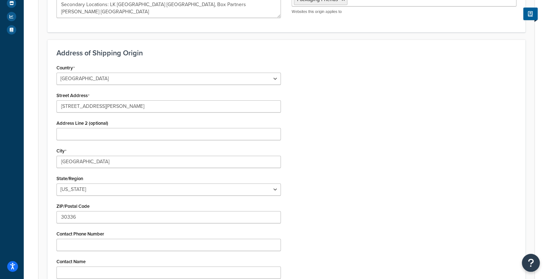
scroll to position [201, 0]
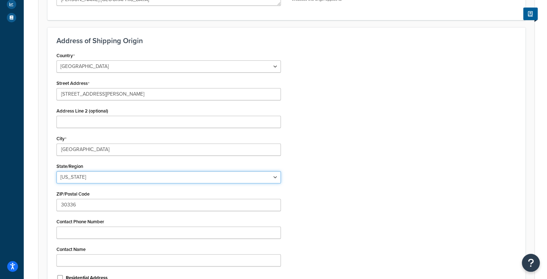
click at [91, 178] on select "Alabama Alaska American Samoa Arizona Arkansas Armed Forces Americas Armed Forc…" at bounding box center [168, 177] width 225 height 12
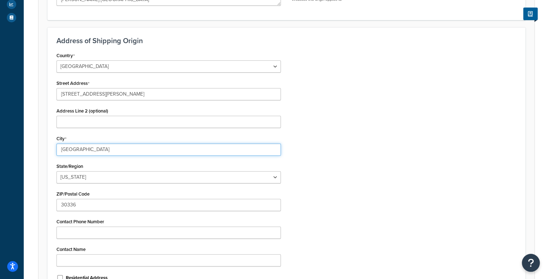
drag, startPoint x: 100, startPoint y: 150, endPoint x: 0, endPoint y: 132, distance: 101.2
click at [0, 132] on div "Dashboard Basic Setup Websites 1 Origins 11 Manage Shipping Carriers Carriers A…" at bounding box center [273, 80] width 547 height 563
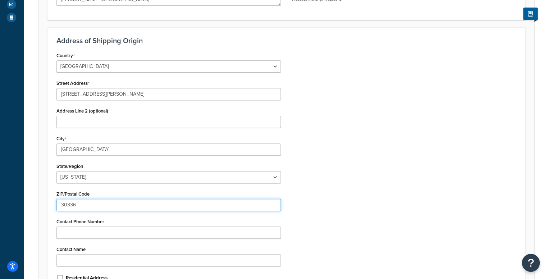
click at [87, 209] on input "30336" at bounding box center [168, 205] width 225 height 12
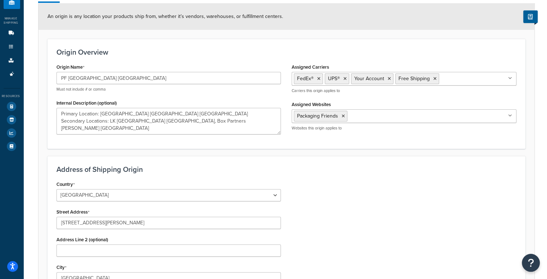
scroll to position [10, 0]
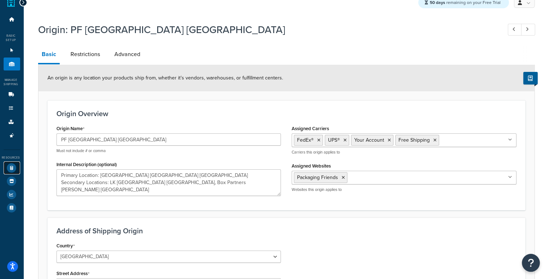
click at [13, 166] on icon at bounding box center [11, 167] width 9 height 9
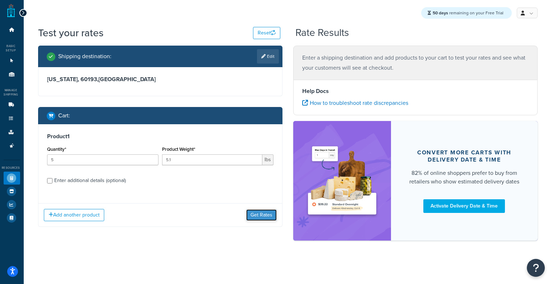
click at [257, 219] on button "Get Rates" at bounding box center [261, 216] width 31 height 12
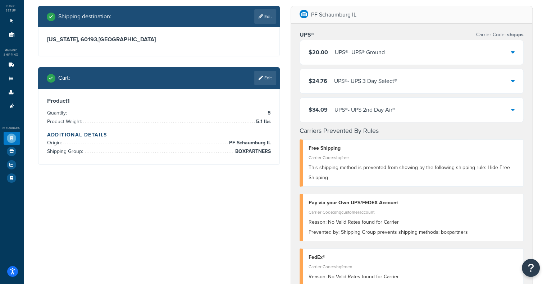
scroll to position [50, 0]
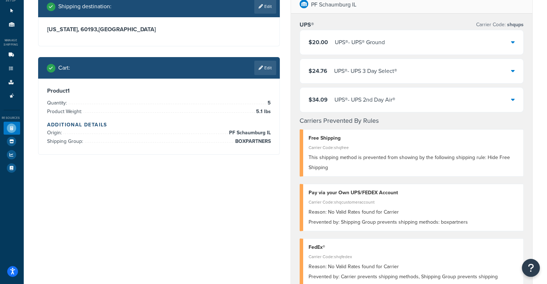
click at [401, 97] on div "$34.09 UPS® - UPS 2nd Day Air®" at bounding box center [411, 100] width 223 height 24
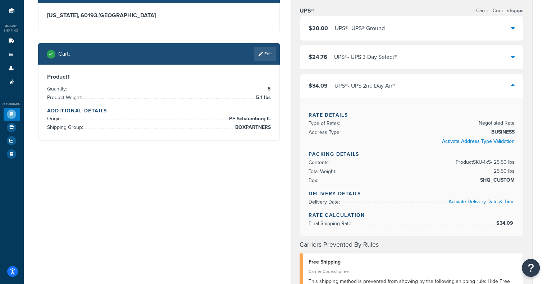
scroll to position [59, 0]
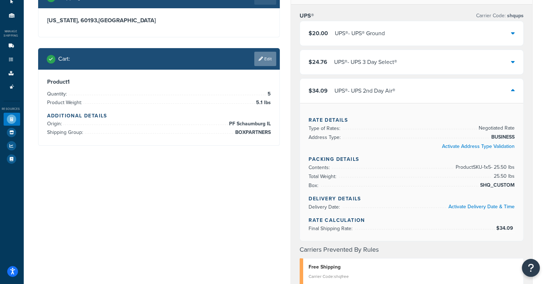
click at [270, 54] on link "Edit" at bounding box center [265, 59] width 22 height 14
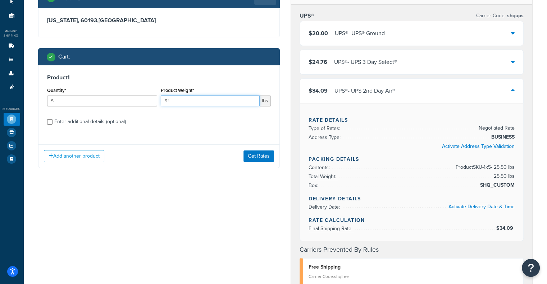
drag, startPoint x: 200, startPoint y: 97, endPoint x: 99, endPoint y: 106, distance: 102.2
click at [99, 106] on div "Quantity* 5 Product Weight* 5.1 lbs" at bounding box center [159, 99] width 228 height 26
type input "3.2"
click at [270, 161] on button "Get Rates" at bounding box center [258, 157] width 31 height 12
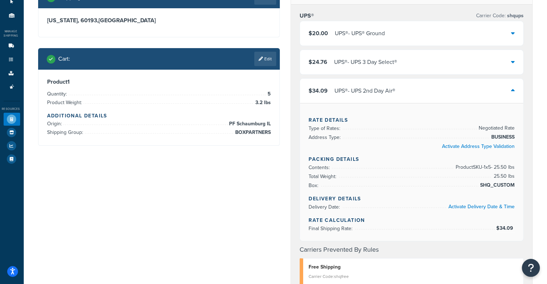
scroll to position [0, 0]
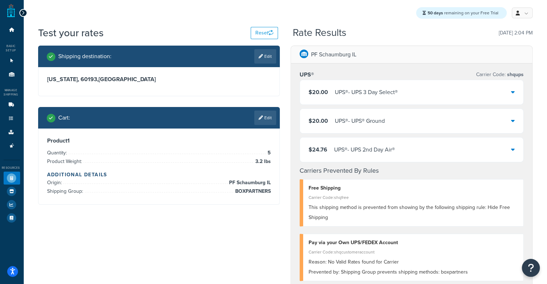
click at [443, 94] on div "$20.00 UPS® - UPS 3 Day Select®" at bounding box center [411, 92] width 223 height 24
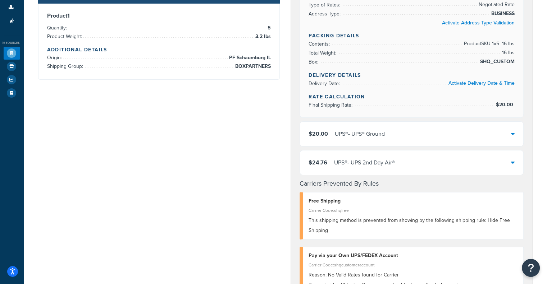
scroll to position [128, 0]
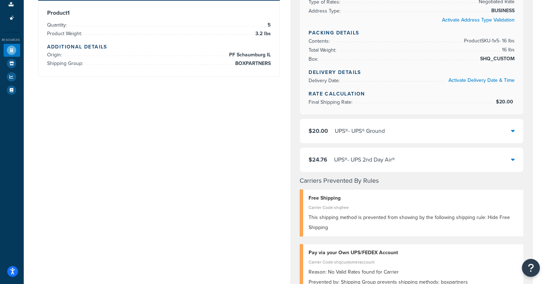
click at [439, 140] on div "$20.00 UPS® - UPS® Ground" at bounding box center [411, 131] width 223 height 24
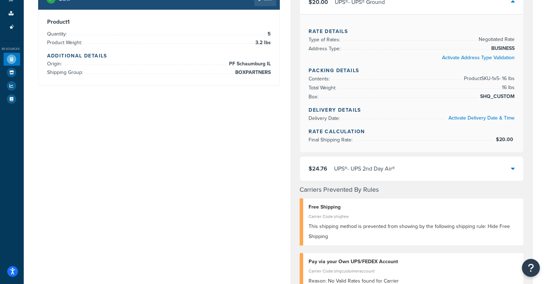
scroll to position [118, 0]
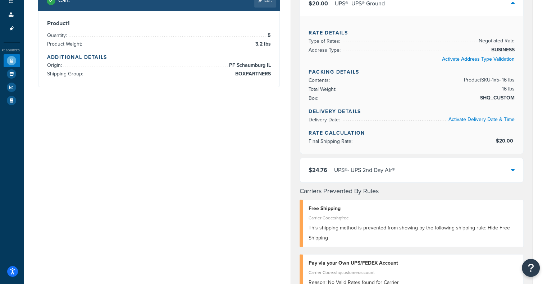
click at [416, 172] on div "$24.76 UPS® - UPS 2nd Day Air®" at bounding box center [411, 170] width 223 height 24
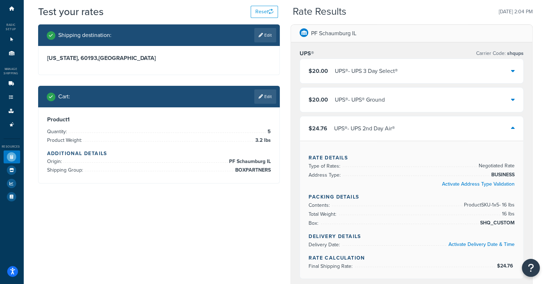
scroll to position [0, 0]
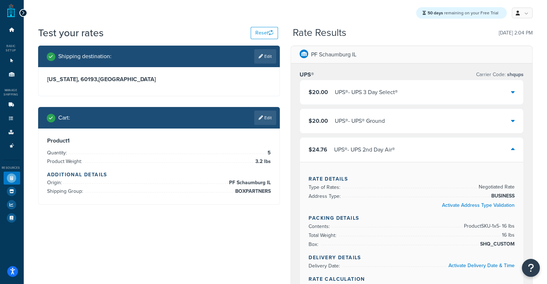
click at [404, 156] on div "$24.76 UPS® - UPS 2nd Day Air®" at bounding box center [411, 150] width 223 height 24
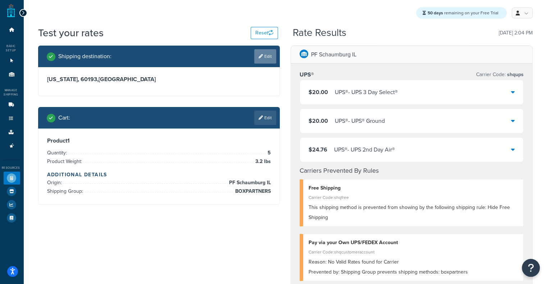
click at [266, 56] on link "Edit" at bounding box center [265, 56] width 22 height 14
select select "IL"
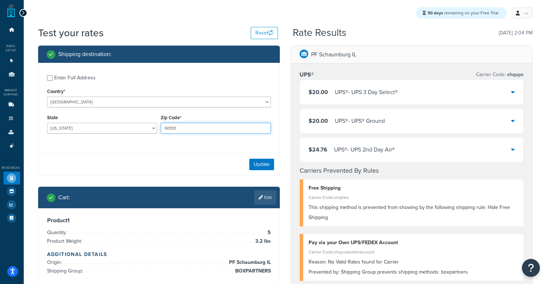
drag, startPoint x: 201, startPoint y: 131, endPoint x: 128, endPoint y: 135, distance: 73.8
click at [128, 135] on div "State Alabama Alaska American Samoa Arizona Arkansas Armed Forces Americas Arme…" at bounding box center [159, 126] width 228 height 26
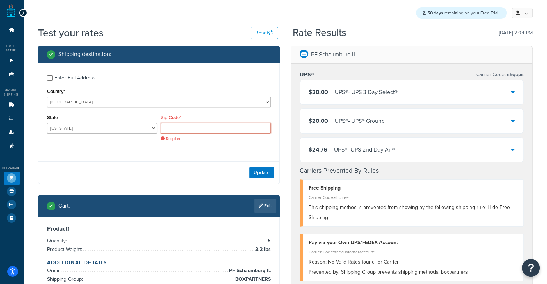
paste input "34689"
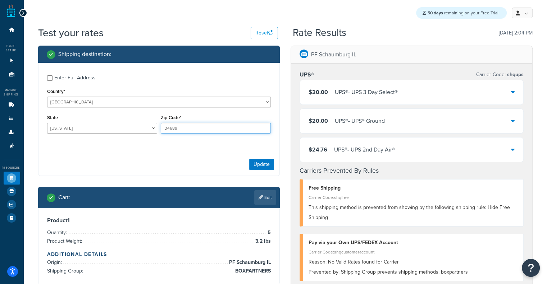
type input "34689"
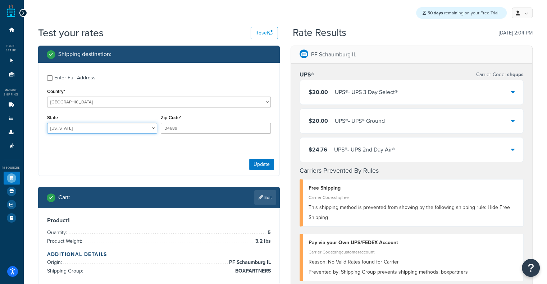
click at [117, 131] on select "Alabama Alaska American Samoa Arizona Arkansas Armed Forces Americas Armed Forc…" at bounding box center [102, 128] width 110 height 11
click at [47, 124] on select "Alabama Alaska American Samoa Arizona Arkansas Armed Forces Americas Armed Forc…" at bounding box center [102, 128] width 110 height 11
click at [268, 160] on button "Update" at bounding box center [261, 165] width 25 height 12
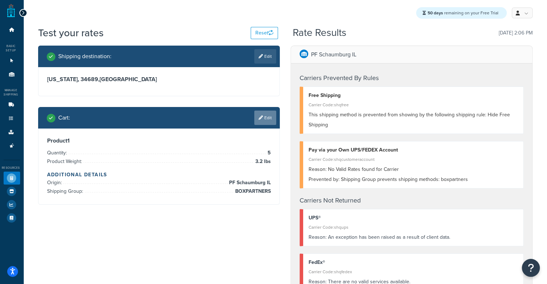
click at [270, 119] on link "Edit" at bounding box center [265, 118] width 22 height 14
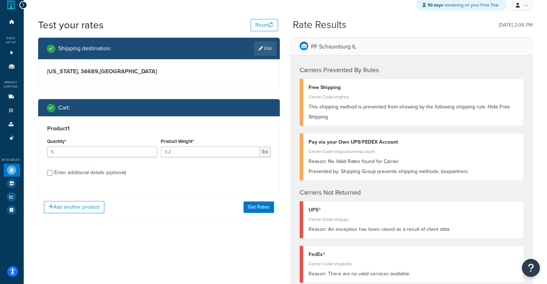
scroll to position [1, 0]
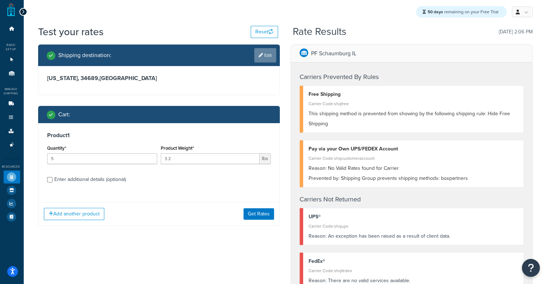
click at [264, 58] on link "Edit" at bounding box center [265, 55] width 22 height 14
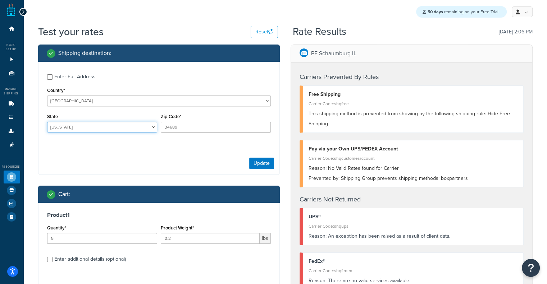
click at [148, 127] on select "Alabama Alaska American Samoa Arizona Arkansas Armed Forces Americas Armed Forc…" at bounding box center [102, 127] width 110 height 11
select select "FL"
click at [47, 123] on select "Alabama Alaska American Samoa Arizona Arkansas Armed Forces Americas Armed Forc…" at bounding box center [102, 127] width 110 height 11
click at [262, 165] on button "Update" at bounding box center [261, 164] width 25 height 12
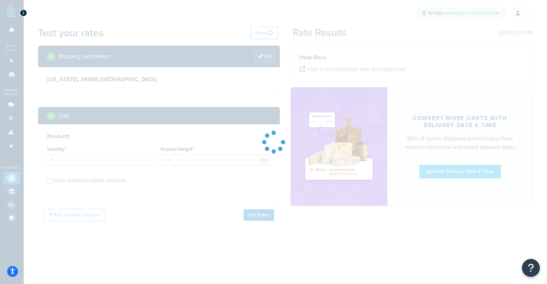
scroll to position [0, 0]
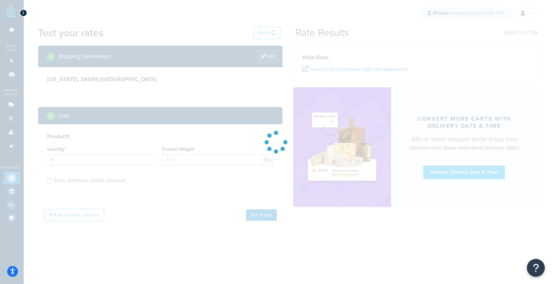
click at [547, 75] on html "Accessibility Screen-Reader Guide, Feedback, and Issue Reporting | New window S…" at bounding box center [276, 142] width 552 height 284
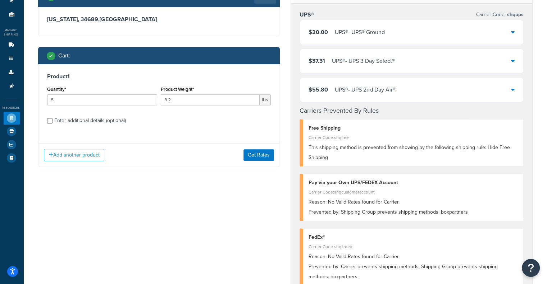
scroll to position [62, 0]
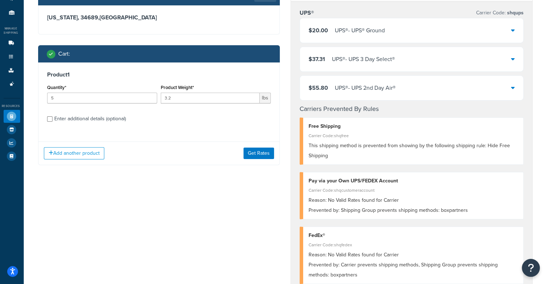
click at [75, 118] on div "Enter additional details (optional)" at bounding box center [90, 119] width 72 height 10
click at [52, 118] on input "Enter additional details (optional)" at bounding box center [49, 119] width 5 height 5
checkbox input "true"
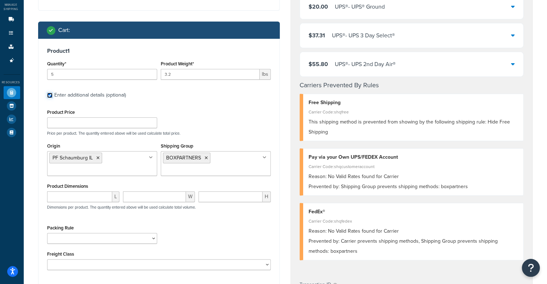
scroll to position [105, 0]
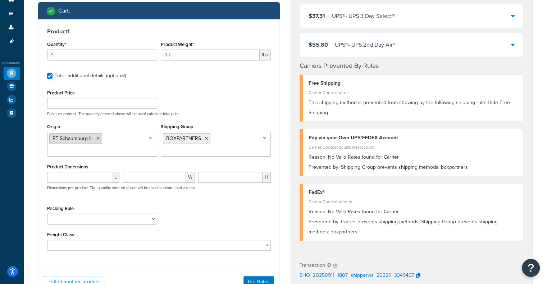
click at [96, 140] on icon at bounding box center [97, 139] width 3 height 4
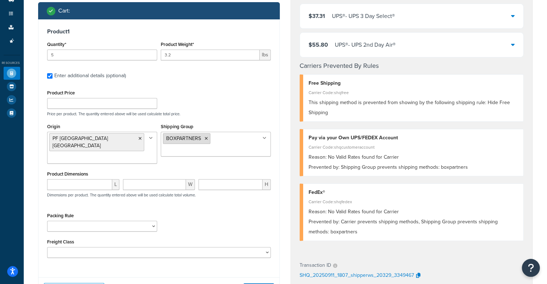
click at [206, 139] on icon at bounding box center [206, 139] width 3 height 4
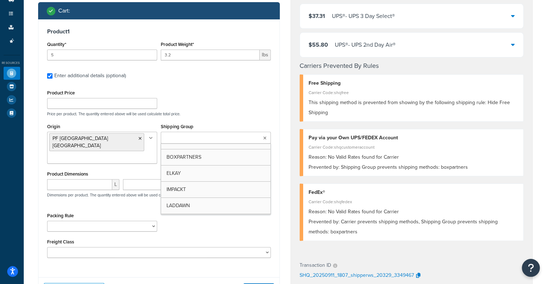
click at [206, 139] on input "Shipping Group" at bounding box center [195, 138] width 64 height 8
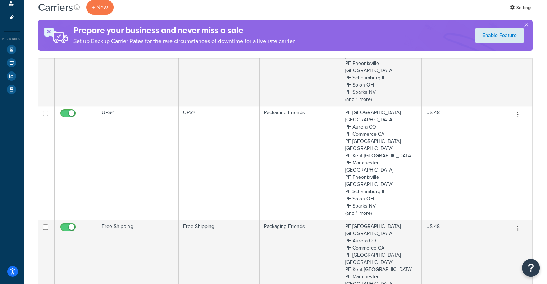
scroll to position [128, 0]
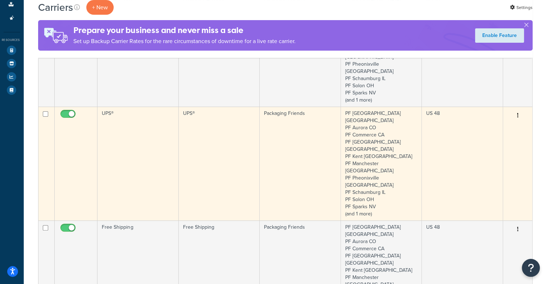
click at [158, 110] on td "UPS®" at bounding box center [137, 164] width 81 height 114
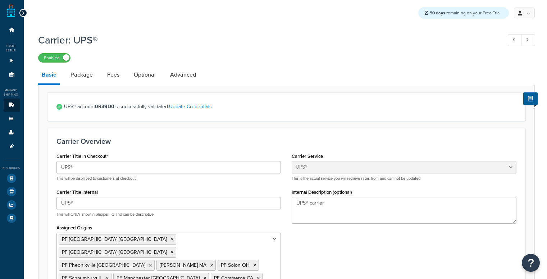
select select "ups"
select select "06"
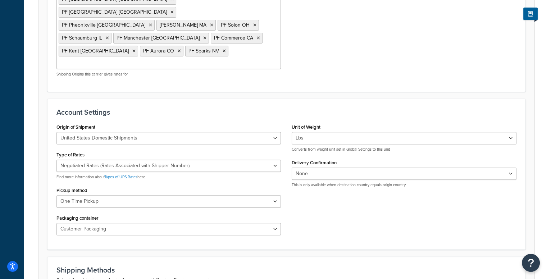
scroll to position [240, 0]
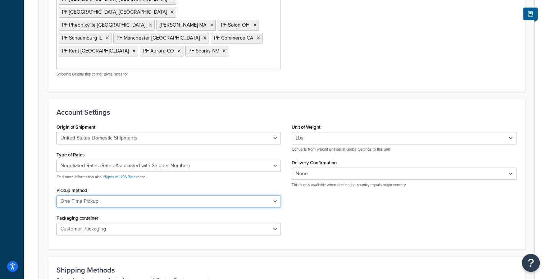
click at [159, 195] on select "Regular Daily Pickup Customer Counter One Time Pickup On Call Air Letter Center…" at bounding box center [168, 201] width 225 height 12
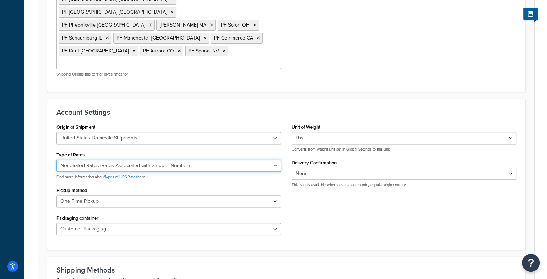
click at [184, 160] on select "Negotiated Rates (Rates Associated with Shipper Number) Daily Rates Retail Rate…" at bounding box center [168, 166] width 225 height 12
click at [342, 184] on div "Origin of Shipment United States Domestic Shipments Shipments Originating in Un…" at bounding box center [286, 181] width 471 height 119
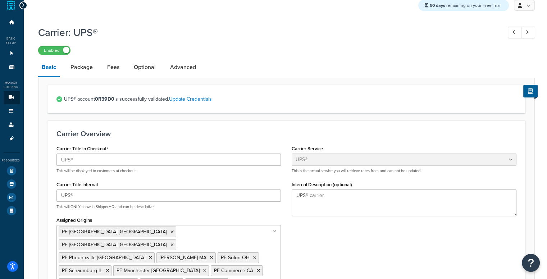
scroll to position [0, 0]
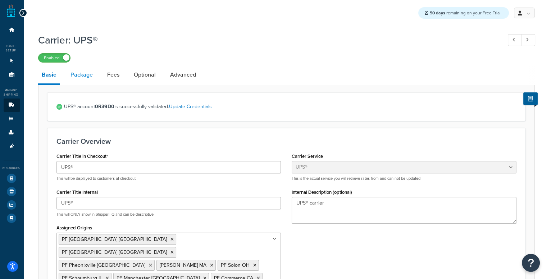
click at [82, 83] on link "Package" at bounding box center [81, 74] width 29 height 17
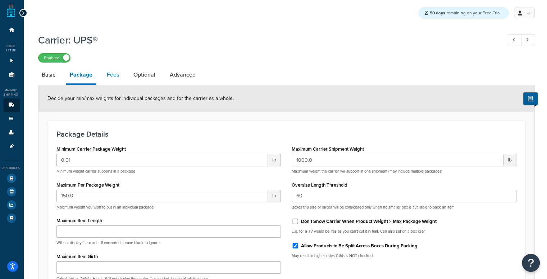
click at [110, 74] on link "Fees" at bounding box center [112, 74] width 19 height 17
select select "AFTER"
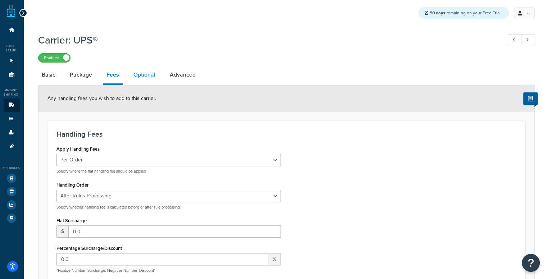
click at [134, 83] on link "Optional" at bounding box center [144, 74] width 29 height 17
select select "business"
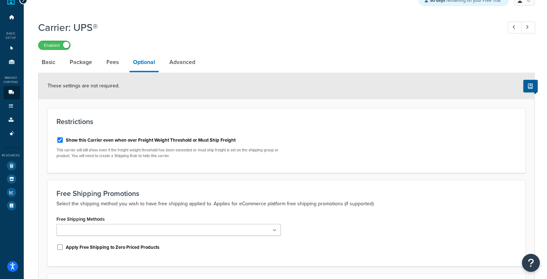
scroll to position [11, 0]
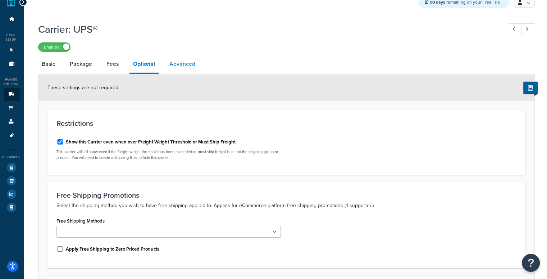
click at [184, 60] on link "Advanced" at bounding box center [182, 63] width 33 height 17
select select "false"
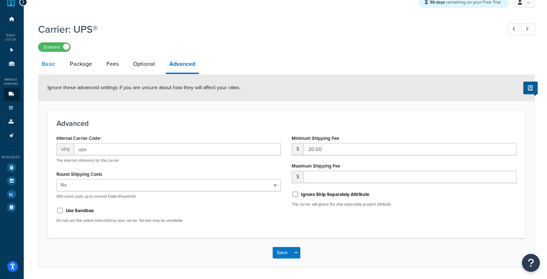
click at [50, 65] on link "Basic" at bounding box center [48, 63] width 21 height 17
select select "ups"
select select "06"
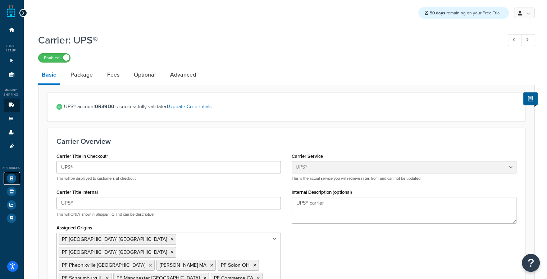
click at [10, 177] on icon at bounding box center [11, 178] width 9 height 9
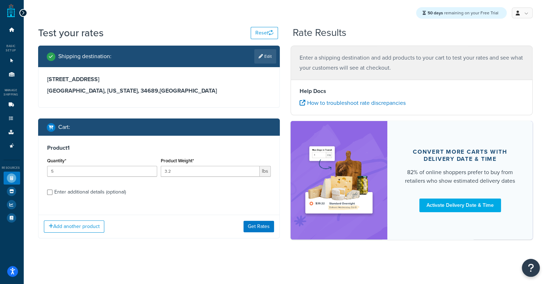
click at [122, 196] on div "Enter additional details (optional)" at bounding box center [90, 192] width 72 height 10
click at [52, 195] on input "Enter additional details (optional)" at bounding box center [49, 192] width 5 height 5
checkbox input "true"
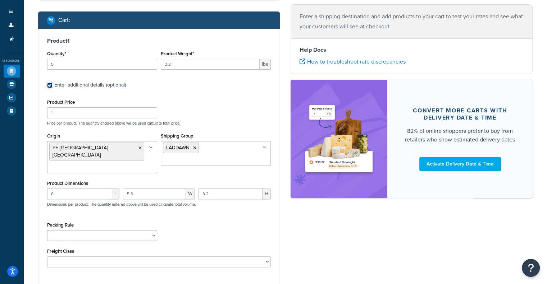
scroll to position [109, 0]
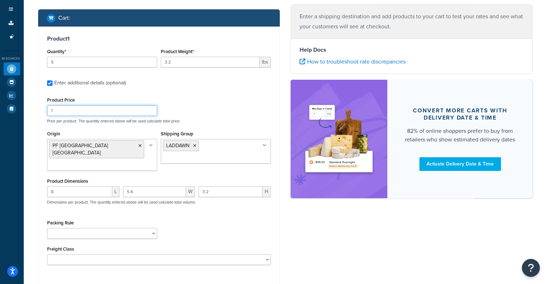
drag, startPoint x: 94, startPoint y: 110, endPoint x: 19, endPoint y: 105, distance: 74.6
click at [19, 105] on div "Dashboard Basic Setup Websites 1 Origins 11 Manage Shipping Carriers Carriers A…" at bounding box center [273, 123] width 547 height 465
paste input "38.80"
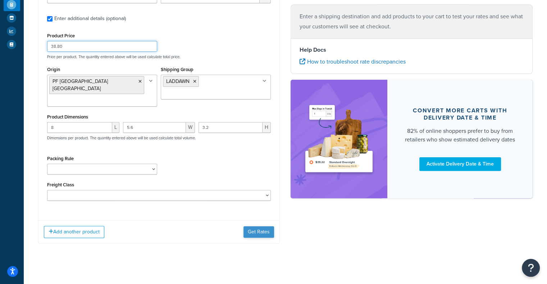
type input "38.80"
click at [255, 228] on button "Get Rates" at bounding box center [258, 233] width 31 height 12
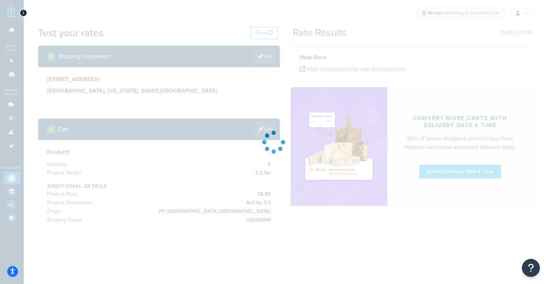
scroll to position [0, 0]
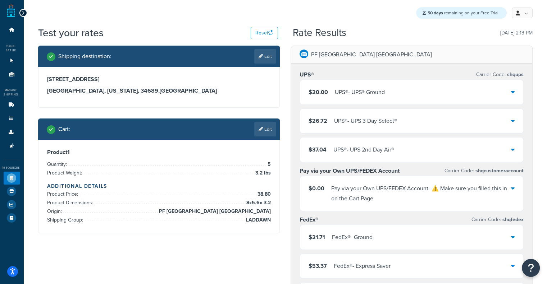
click at [356, 148] on div "UPS® - UPS 2nd Day Air®" at bounding box center [363, 150] width 61 height 10
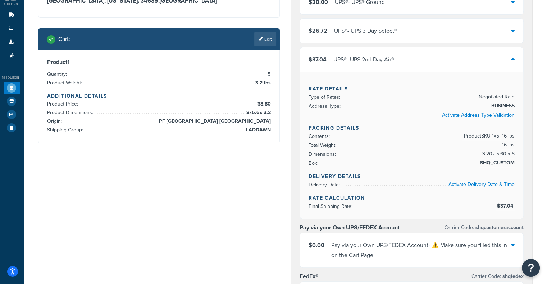
scroll to position [92, 0]
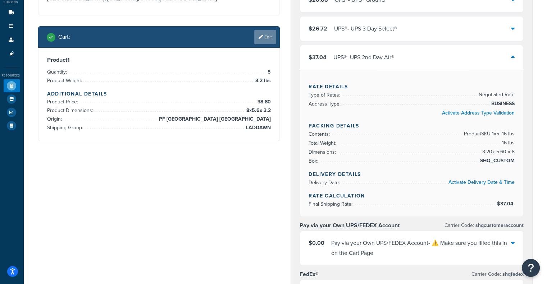
click at [259, 39] on icon at bounding box center [261, 37] width 4 height 4
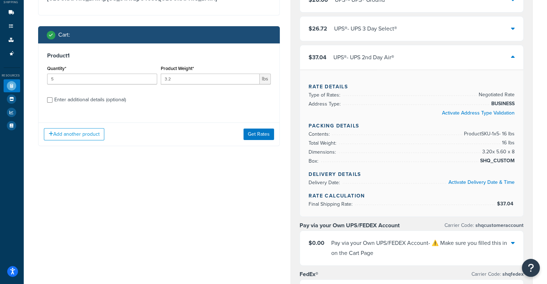
click at [82, 103] on div "Enter additional details (optional)" at bounding box center [90, 100] width 72 height 10
click at [52, 103] on input "Enter additional details (optional)" at bounding box center [49, 99] width 5 height 5
checkbox input "true"
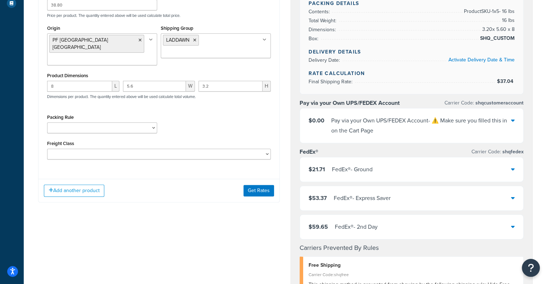
scroll to position [180, 0]
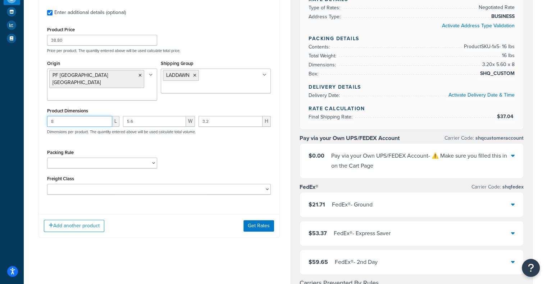
click at [67, 116] on input "8" at bounding box center [79, 121] width 65 height 11
click at [154, 116] on input "5.6" at bounding box center [154, 121] width 63 height 11
type input "5"
click at [249, 116] on input "3.2" at bounding box center [230, 121] width 64 height 11
type input "3"
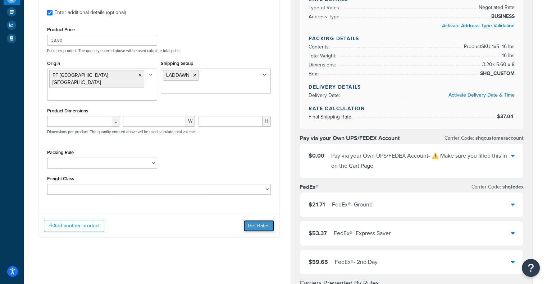
click at [251, 220] on button "Get Rates" at bounding box center [258, 226] width 31 height 12
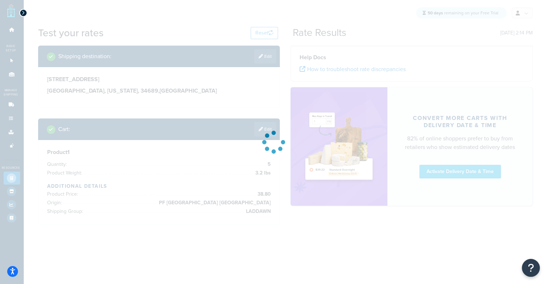
scroll to position [0, 0]
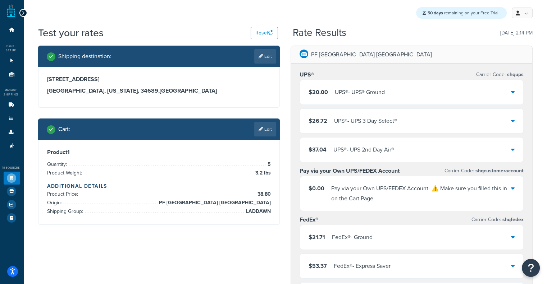
click at [426, 154] on div "$37.04 UPS® - UPS 2nd Day Air®" at bounding box center [411, 150] width 223 height 24
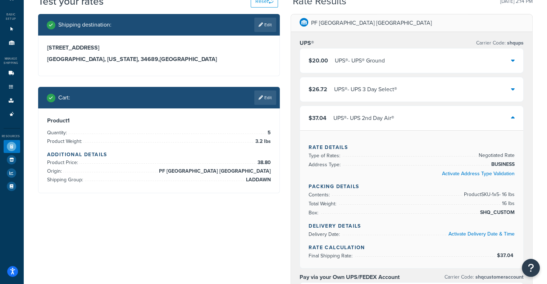
scroll to position [33, 0]
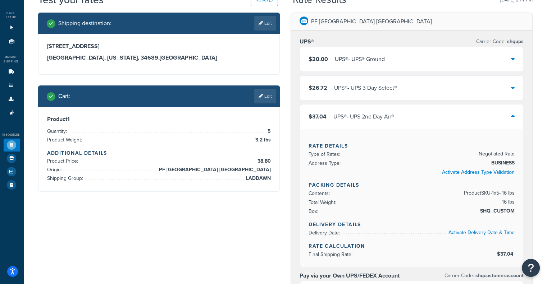
click at [419, 63] on div "$20.00 UPS® - UPS® Ground" at bounding box center [411, 59] width 223 height 24
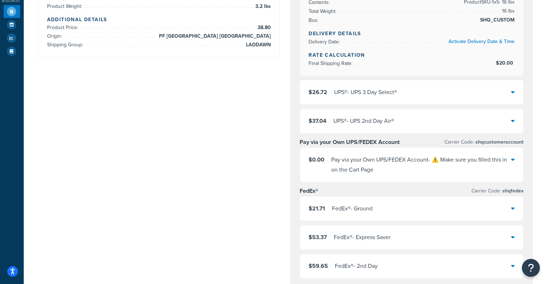
scroll to position [165, 0]
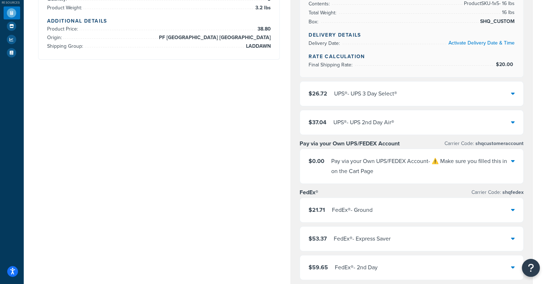
click at [493, 115] on div "$37.04 UPS® - UPS 2nd Day Air®" at bounding box center [411, 122] width 223 height 24
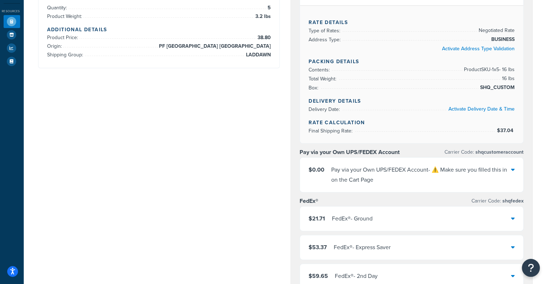
scroll to position [0, 0]
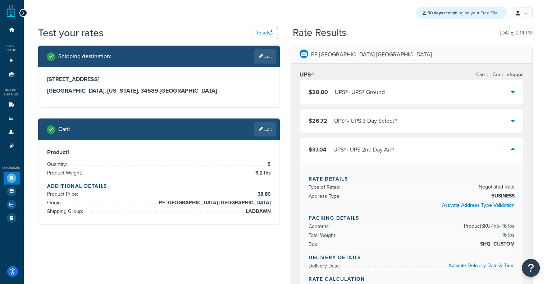
click at [381, 146] on div "UPS® - UPS 2nd Day Air®" at bounding box center [363, 150] width 61 height 10
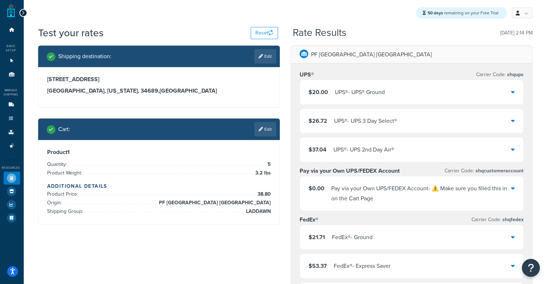
click at [384, 88] on div "UPS® - UPS® Ground" at bounding box center [360, 92] width 50 height 10
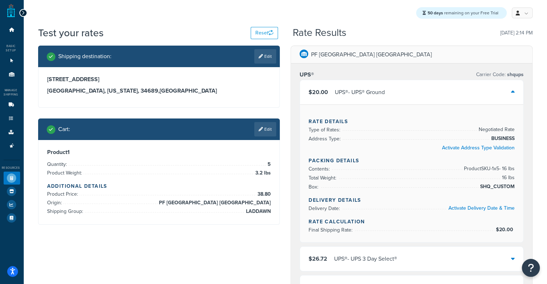
click at [384, 88] on div "UPS® - UPS® Ground" at bounding box center [360, 92] width 50 height 10
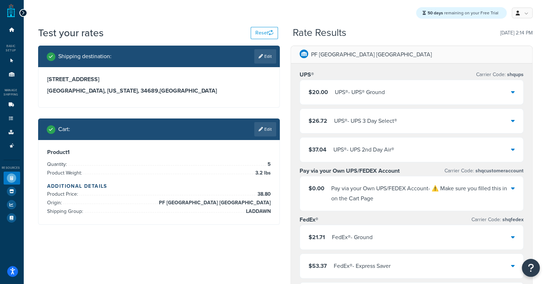
click at [384, 87] on div "$20.00 UPS® - UPS® Ground" at bounding box center [411, 92] width 223 height 24
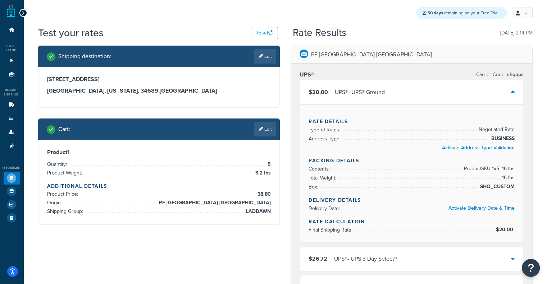
click at [384, 87] on div "$20.00 UPS® - UPS® Ground" at bounding box center [411, 92] width 223 height 24
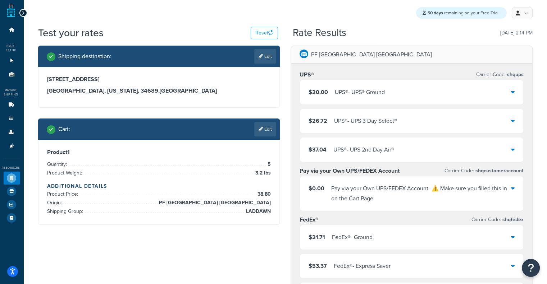
click at [384, 87] on div "$20.00 UPS® - UPS® Ground" at bounding box center [411, 92] width 223 height 24
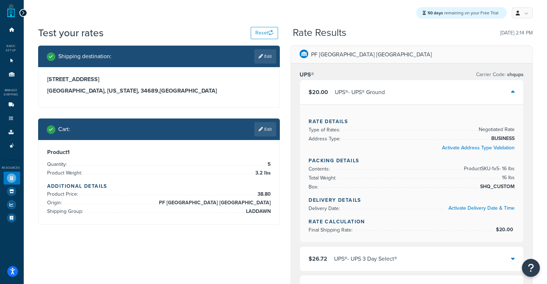
click at [384, 87] on div "$20.00 UPS® - UPS® Ground" at bounding box center [411, 92] width 223 height 24
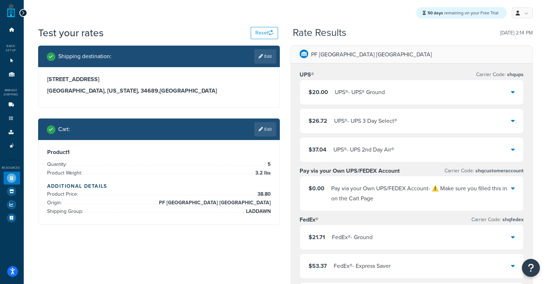
click at [358, 98] on div "$20.00 UPS® - UPS® Ground" at bounding box center [411, 92] width 223 height 24
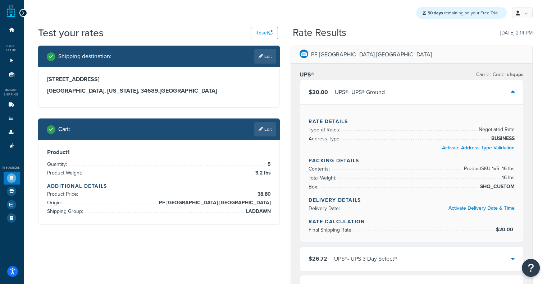
click at [358, 98] on div "$20.00 UPS® - UPS® Ground" at bounding box center [411, 92] width 223 height 24
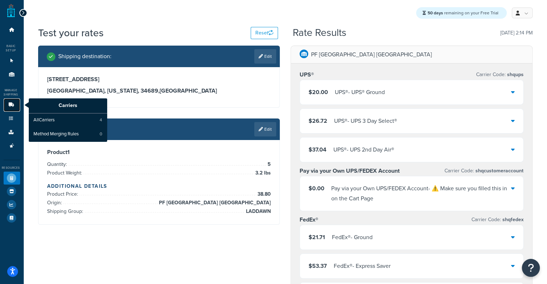
click at [13, 102] on link "Carriers" at bounding box center [12, 105] width 17 height 13
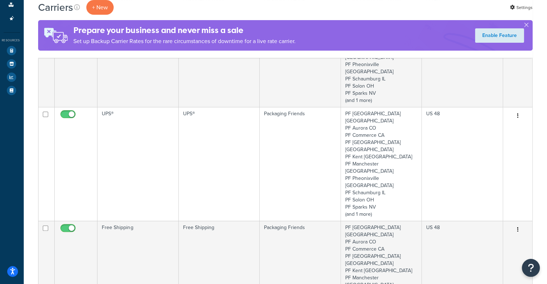
scroll to position [78, 0]
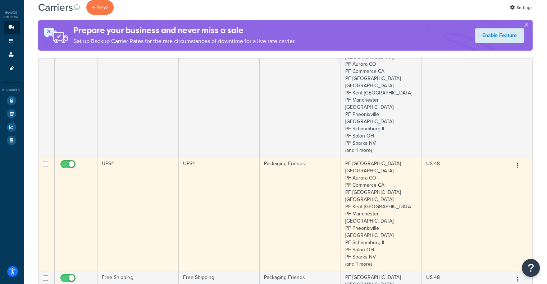
click at [222, 182] on td "UPS®" at bounding box center [219, 214] width 81 height 114
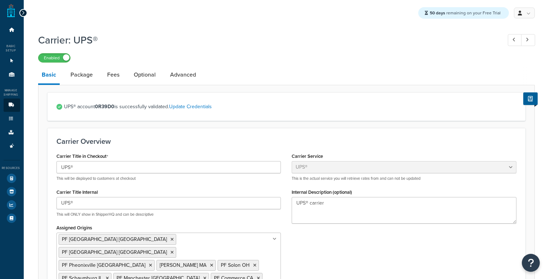
select select "ups"
select select "06"
click at [79, 73] on link "Package" at bounding box center [81, 74] width 29 height 17
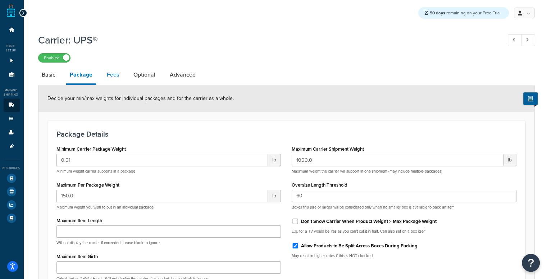
click at [109, 73] on link "Fees" at bounding box center [112, 74] width 19 height 17
select select "AFTER"
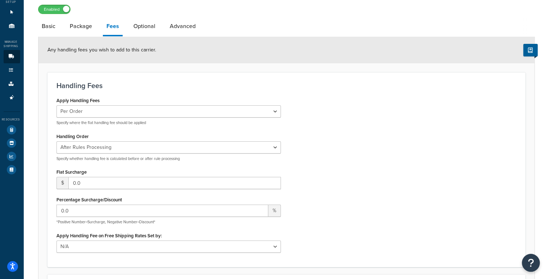
scroll to position [50, 0]
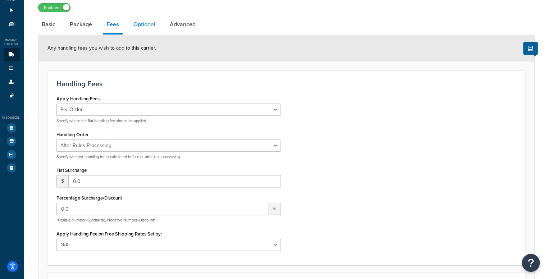
click at [137, 26] on link "Optional" at bounding box center [144, 24] width 29 height 17
select select "business"
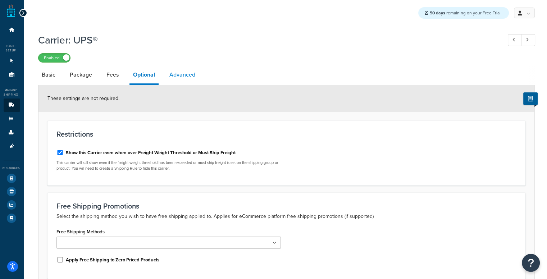
click at [175, 74] on link "Advanced" at bounding box center [182, 74] width 33 height 17
select select "false"
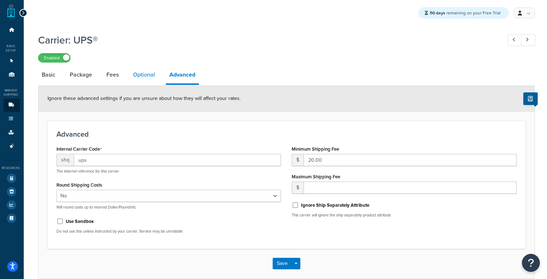
click at [134, 78] on link "Optional" at bounding box center [143, 74] width 29 height 17
select select "business"
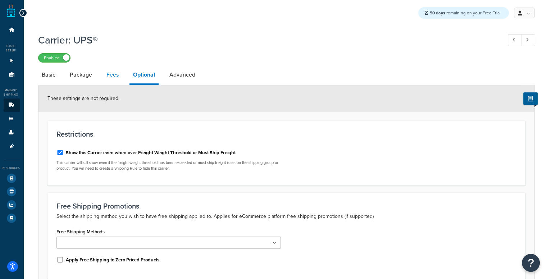
click at [115, 79] on link "Fees" at bounding box center [112, 74] width 19 height 17
select select "AFTER"
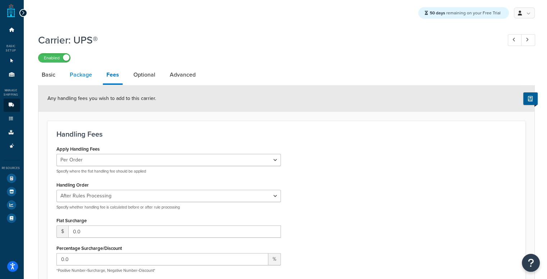
click at [78, 76] on link "Package" at bounding box center [80, 74] width 29 height 17
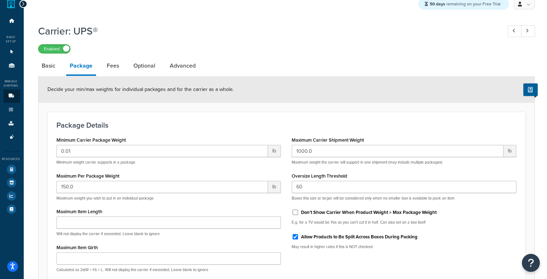
scroll to position [10, 0]
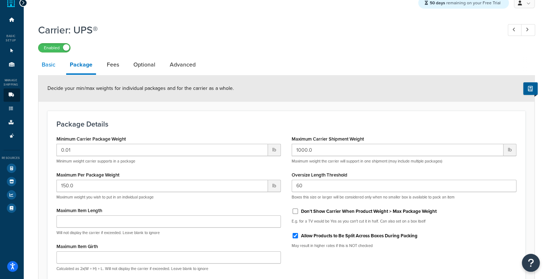
click at [54, 69] on link "Basic" at bounding box center [48, 64] width 21 height 17
select select "ups"
select select "06"
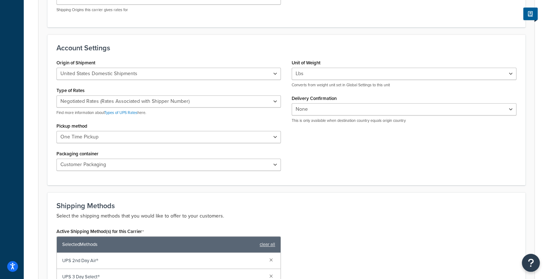
scroll to position [300, 0]
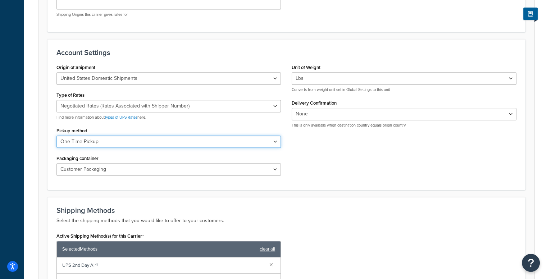
click at [270, 136] on select "Regular Daily Pickup Customer Counter One Time Pickup On Call Air Letter Center…" at bounding box center [168, 142] width 225 height 12
click at [407, 145] on div "Account Settings Origin of Shipment United States Domestic Shipments Shipments …" at bounding box center [286, 114] width 478 height 151
click at [69, 159] on form "UPS® account 0R39D0 is successfully validated. Update Credentials Carrier Overv…" at bounding box center [286, 119] width 496 height 653
click at [184, 136] on select "Regular Daily Pickup Customer Counter One Time Pickup On Call Air Letter Center…" at bounding box center [168, 142] width 225 height 12
click at [228, 136] on select "Regular Daily Pickup Customer Counter One Time Pickup On Call Air Letter Center…" at bounding box center [168, 142] width 225 height 12
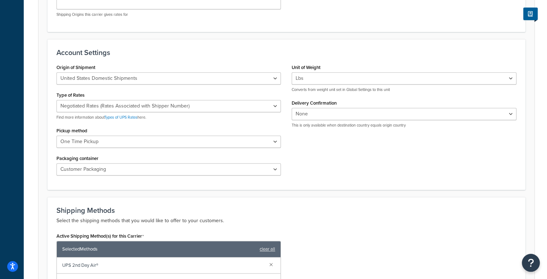
click at [332, 129] on div "Origin of Shipment United States Domestic Shipments Shipments Originating in Un…" at bounding box center [286, 121] width 471 height 119
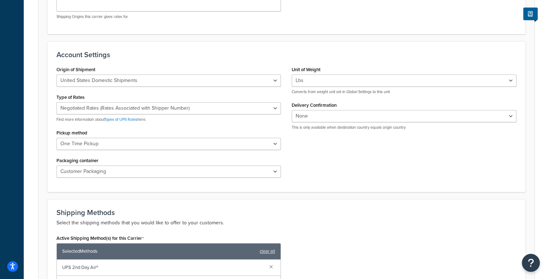
scroll to position [297, 0]
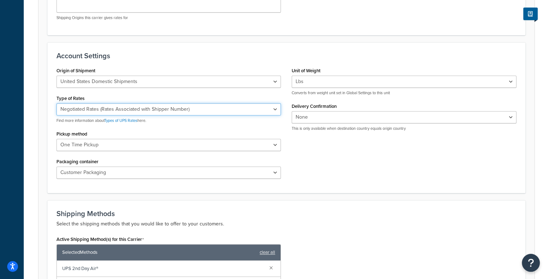
click at [275, 103] on select "Negotiated Rates (Rates Associated with Shipper Number) Daily Rates Retail Rate…" at bounding box center [168, 109] width 225 height 12
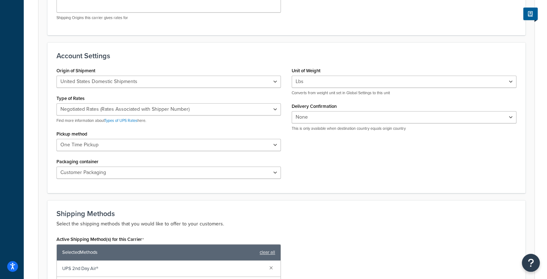
click at [272, 93] on div "Type of Rates Negotiated Rates (Rates Associated with Shipper Number) Daily Rat…" at bounding box center [168, 108] width 225 height 30
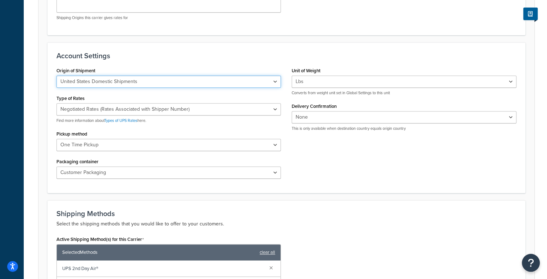
click at [241, 76] on select "United States Domestic Shipments Shipments Originating in United States Shipmen…" at bounding box center [168, 82] width 225 height 12
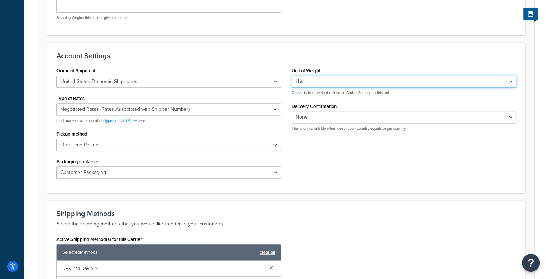
click at [326, 76] on select "Lbs Kgs Convert LBS to KG" at bounding box center [404, 82] width 225 height 12
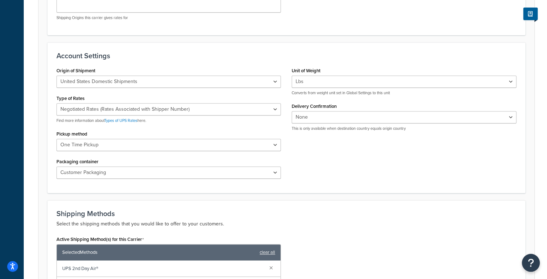
click at [351, 65] on div "Unit of Weight Lbs Kgs Convert LBS to KG Converts from weight unit set in Globa…" at bounding box center [404, 80] width 225 height 30
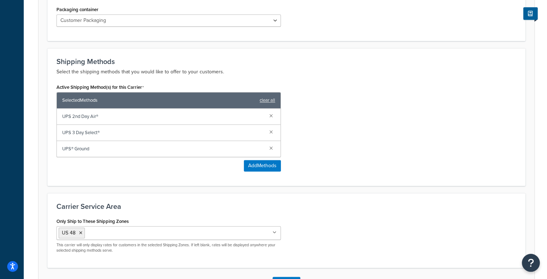
scroll to position [466, 0]
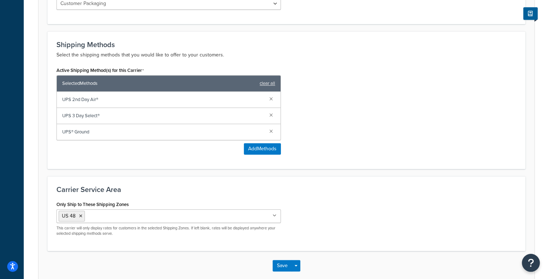
click at [512, 203] on div "Only Ship to These Shipping Zones US 48 US APO US US POBox Add New This carrier…" at bounding box center [286, 220] width 471 height 43
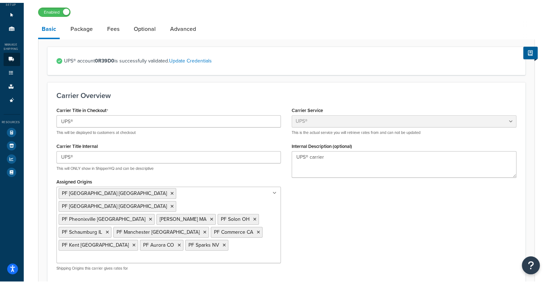
scroll to position [0, 0]
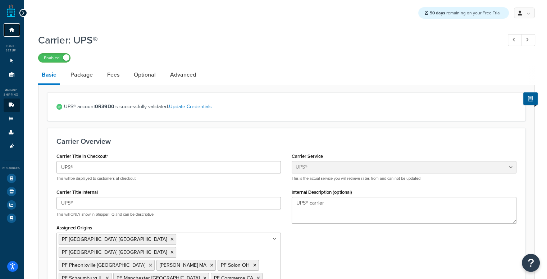
click at [12, 28] on icon at bounding box center [11, 30] width 7 height 4
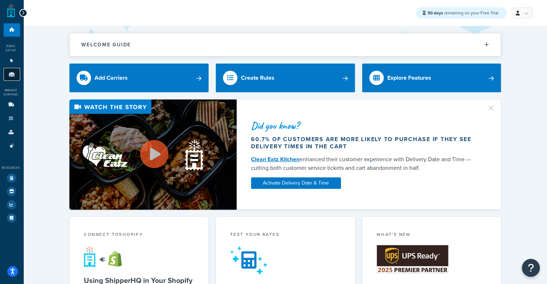
click at [11, 74] on icon at bounding box center [11, 74] width 7 height 4
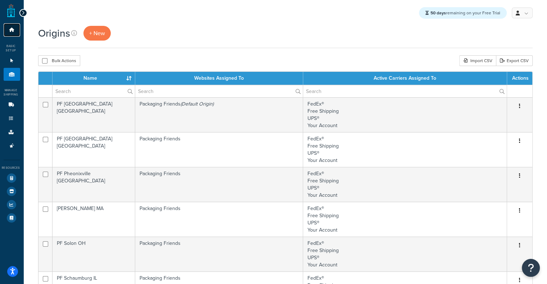
click at [15, 24] on link "Dashboard" at bounding box center [12, 29] width 17 height 13
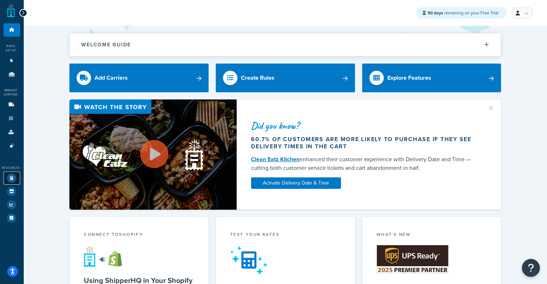
click at [7, 179] on icon at bounding box center [11, 178] width 9 height 9
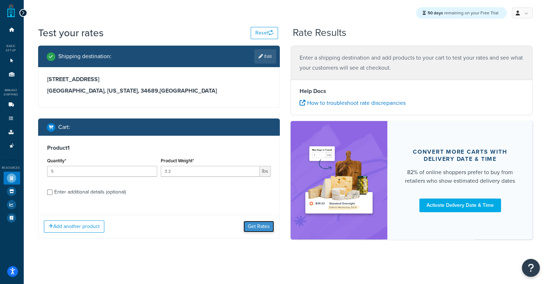
click at [257, 229] on button "Get Rates" at bounding box center [258, 227] width 31 height 12
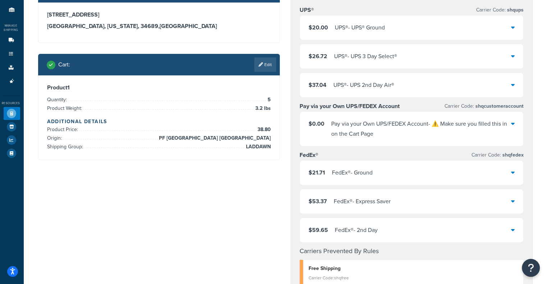
scroll to position [68, 0]
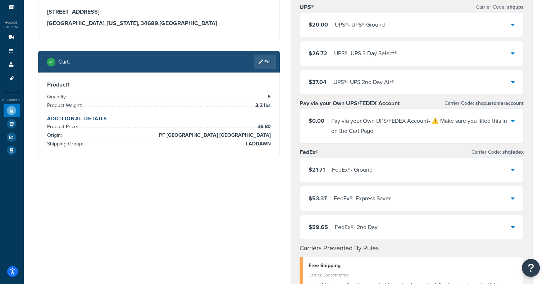
click at [348, 57] on div "UPS® - UPS 3 Day Select®" at bounding box center [365, 54] width 63 height 10
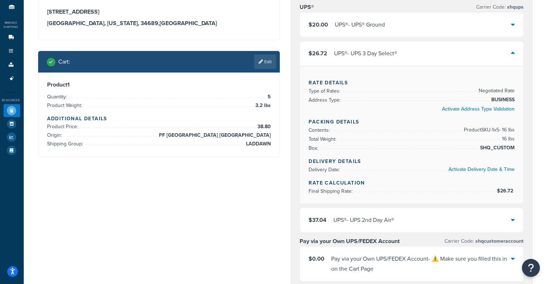
click at [348, 57] on div "UPS® - UPS 3 Day Select®" at bounding box center [365, 54] width 63 height 10
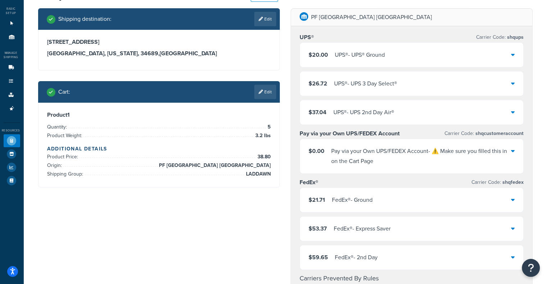
scroll to position [20, 0]
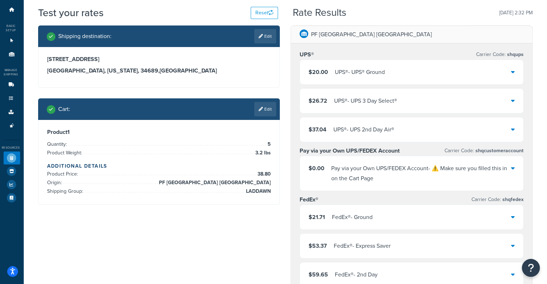
drag, startPoint x: 8, startPoint y: 55, endPoint x: 0, endPoint y: 70, distance: 16.6
click at [0, 70] on div "Manage Shipping" at bounding box center [10, 72] width 20 height 9
drag, startPoint x: 5, startPoint y: 82, endPoint x: 8, endPoint y: 73, distance: 9.0
click at [8, 73] on div "Manage Shipping" at bounding box center [10, 72] width 20 height 9
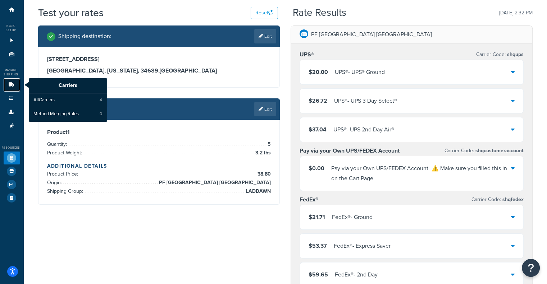
click at [9, 86] on icon at bounding box center [11, 85] width 7 height 4
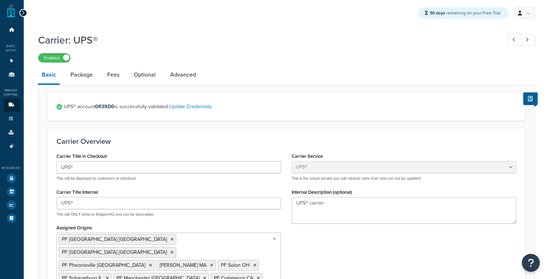
select select "ups"
select select "06"
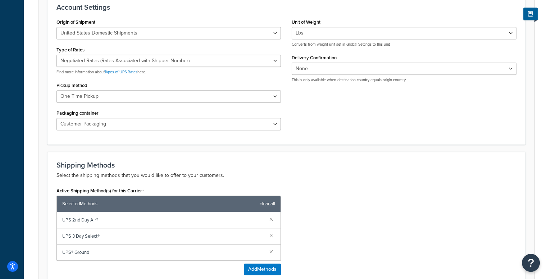
scroll to position [344, 0]
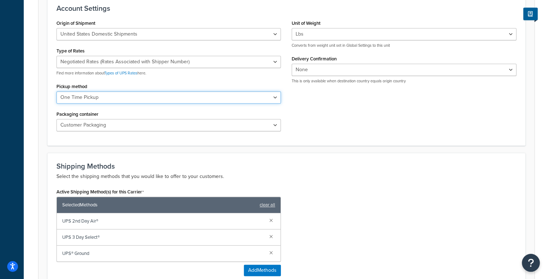
click at [269, 91] on select "Regular Daily Pickup Customer Counter One Time Pickup On Call Air Letter Center…" at bounding box center [168, 97] width 225 height 12
drag, startPoint x: 546, startPoint y: 166, endPoint x: 552, endPoint y: 165, distance: 6.2
click at [547, 165] on html "Accessibility Screen-Reader Guide, Feedback, and Issue Reporting | New window S…" at bounding box center [273, 47] width 547 height 782
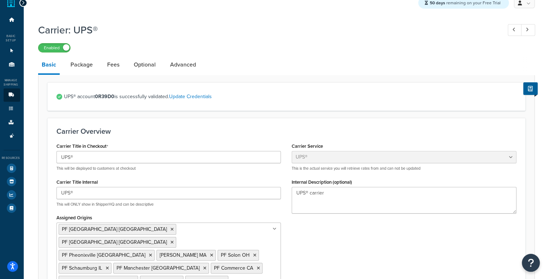
scroll to position [12, 0]
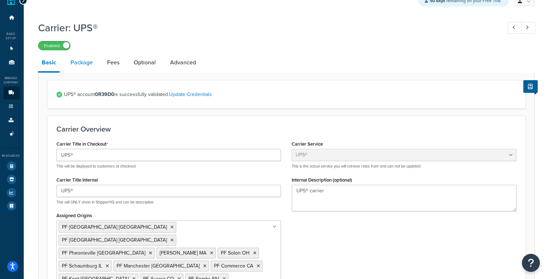
click at [82, 59] on link "Package" at bounding box center [81, 62] width 29 height 17
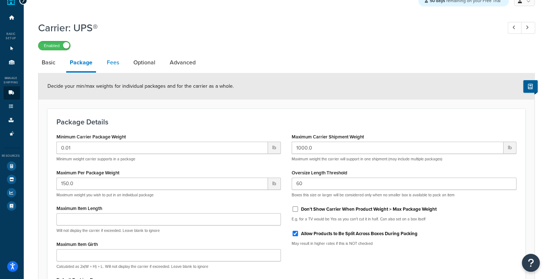
click at [105, 64] on link "Fees" at bounding box center [112, 62] width 19 height 17
select select "AFTER"
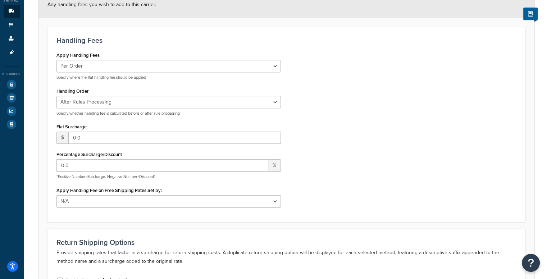
scroll to position [92, 0]
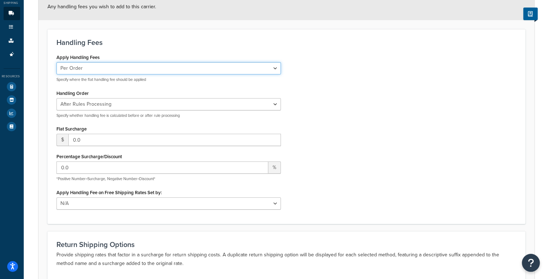
click at [212, 72] on select "Per Order Per Item Per Package" at bounding box center [168, 68] width 225 height 12
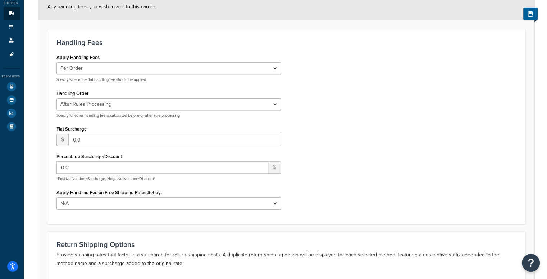
click at [361, 70] on div "Apply Handling Fees Per Order Per Item Per Package Specify where the flat handl…" at bounding box center [286, 133] width 471 height 163
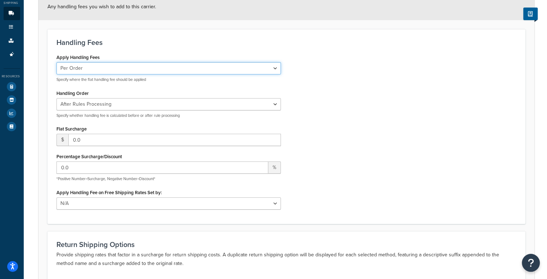
click at [263, 67] on select "Per Order Per Item Per Package" at bounding box center [168, 68] width 225 height 12
click at [56, 63] on select "Per Order Per Item Per Package" at bounding box center [168, 68] width 225 height 12
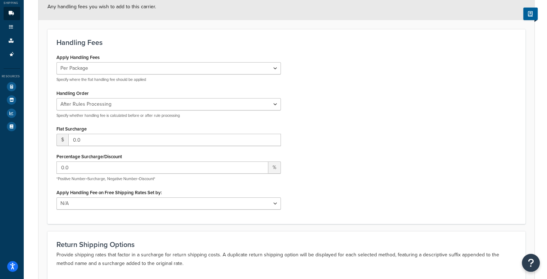
click at [251, 62] on div "Apply Handling Fees Per Order Per Item Per Package Specify where the flat handl…" at bounding box center [168, 67] width 225 height 30
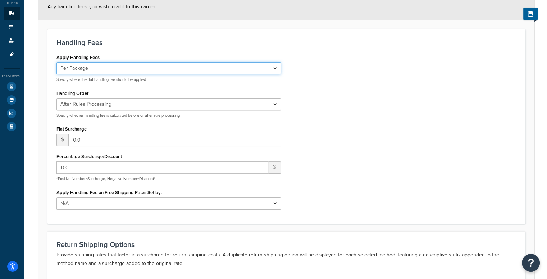
click at [230, 70] on select "Per Order Per Item Per Package" at bounding box center [168, 68] width 225 height 12
select select "order"
click at [56, 63] on select "Per Order Per Item Per Package" at bounding box center [168, 68] width 225 height 12
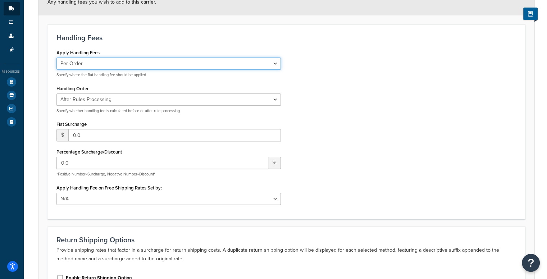
scroll to position [0, 0]
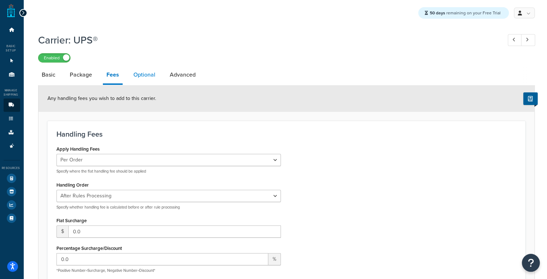
click at [145, 78] on link "Optional" at bounding box center [144, 74] width 29 height 17
select select "business"
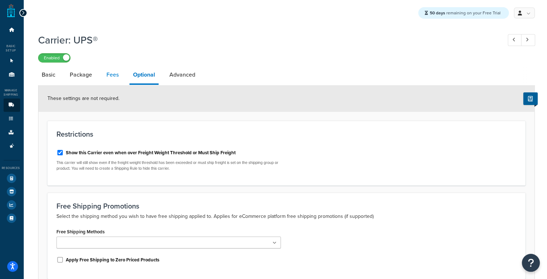
click at [118, 71] on link "Fees" at bounding box center [112, 74] width 19 height 17
select select "AFTER"
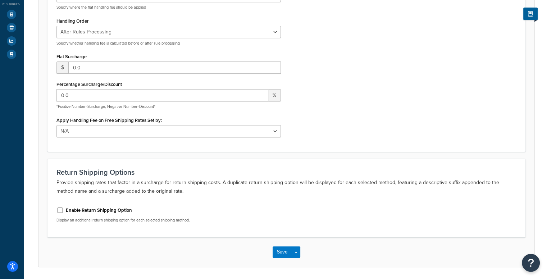
scroll to position [164, 0]
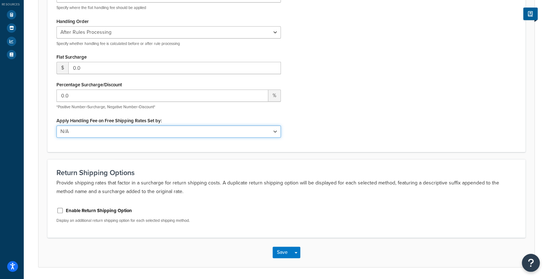
click at [192, 136] on select "N/A Fixed/Free Shipping Methods Free Promotion Rules All Free Shipping" at bounding box center [168, 131] width 225 height 12
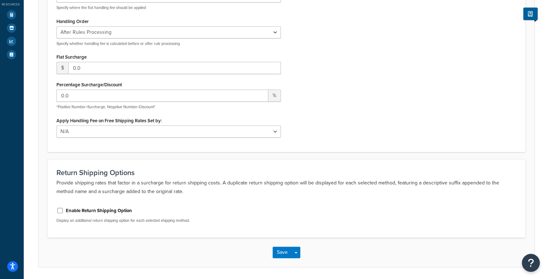
click at [374, 101] on div "Apply Handling Fees Per Order Per Item Per Package Specify where the flat handl…" at bounding box center [286, 61] width 471 height 163
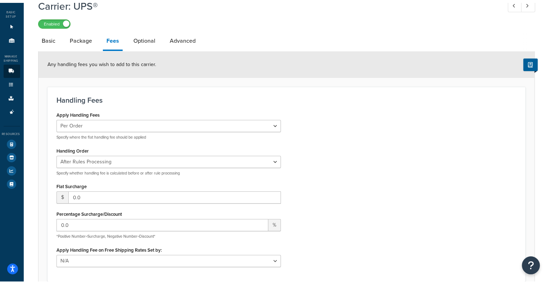
scroll to position [0, 0]
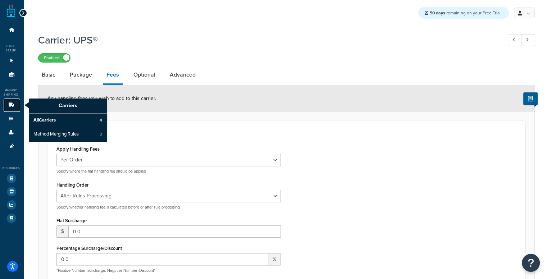
click at [14, 109] on link "Carriers" at bounding box center [12, 105] width 17 height 13
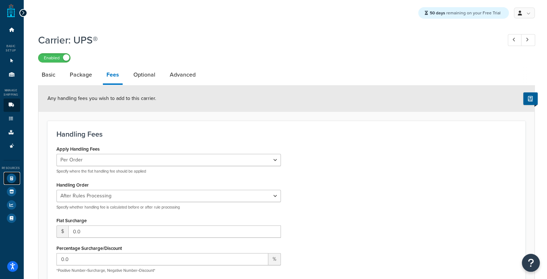
click at [9, 178] on icon at bounding box center [11, 178] width 9 height 9
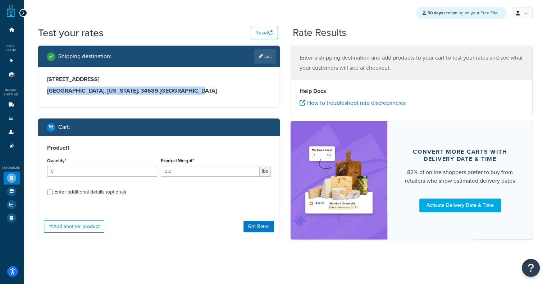
drag, startPoint x: 178, startPoint y: 95, endPoint x: 45, endPoint y: 88, distance: 133.9
click at [45, 88] on div "[STREET_ADDRESS][US_STATE]" at bounding box center [158, 87] width 241 height 40
drag, startPoint x: 46, startPoint y: 79, endPoint x: 105, endPoint y: 83, distance: 59.1
click at [105, 83] on h3 "[STREET_ADDRESS]" at bounding box center [159, 79] width 224 height 7
copy h3 "[STREET_ADDRESS]"
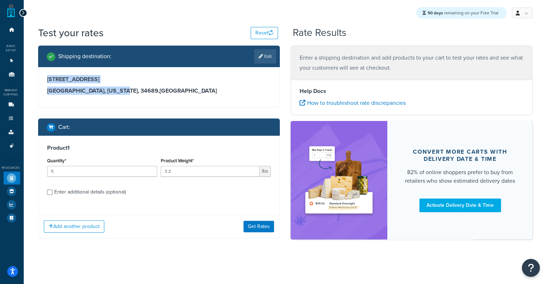
copy h3 "[STREET_ADDRESS]"
drag, startPoint x: 46, startPoint y: 90, endPoint x: 86, endPoint y: 88, distance: 40.7
click at [86, 88] on div "[STREET_ADDRESS][US_STATE]" at bounding box center [158, 87] width 241 height 40
copy h3 "[GEOGRAPHIC_DATA]"
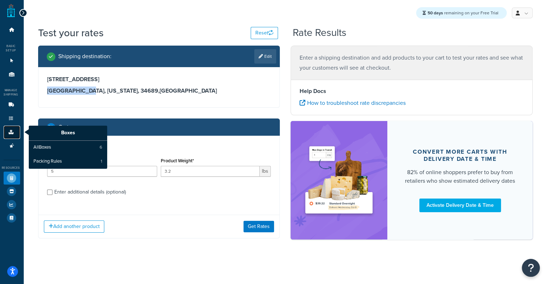
click at [7, 136] on link "Boxes" at bounding box center [12, 132] width 17 height 13
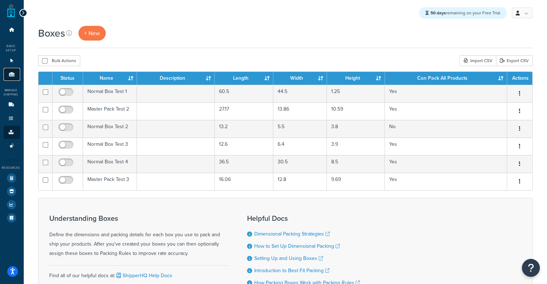
click at [11, 76] on icon at bounding box center [11, 74] width 7 height 4
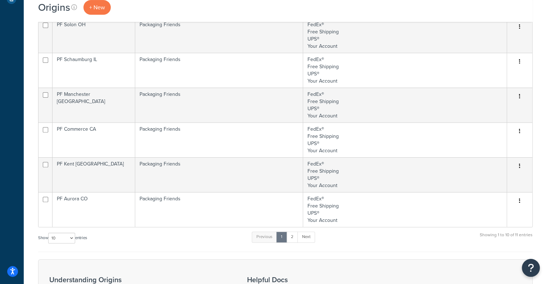
scroll to position [225, 0]
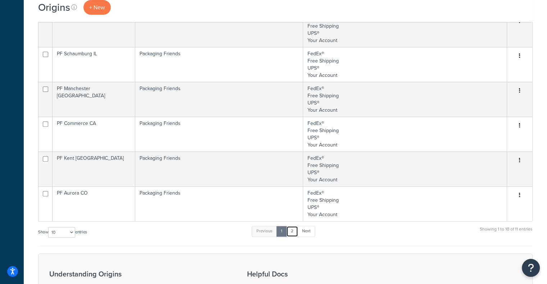
click at [292, 234] on link "2" at bounding box center [292, 231] width 12 height 11
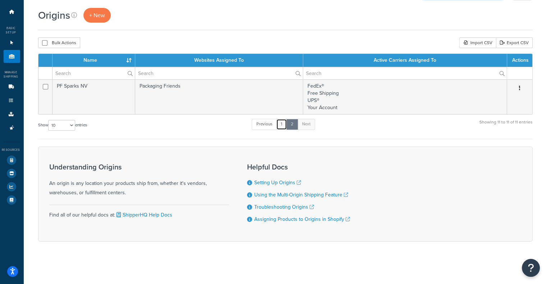
click at [284, 123] on link "1" at bounding box center [281, 124] width 11 height 11
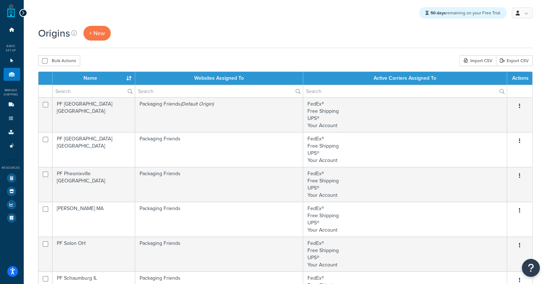
scroll to position [1, 0]
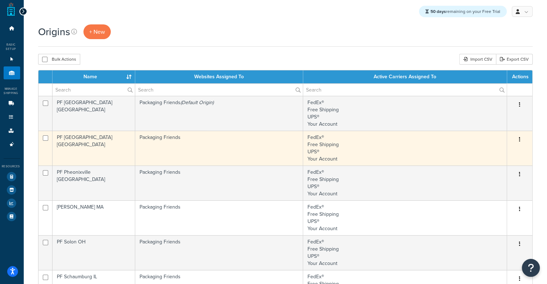
click at [186, 160] on td "Packaging Friends" at bounding box center [219, 148] width 168 height 35
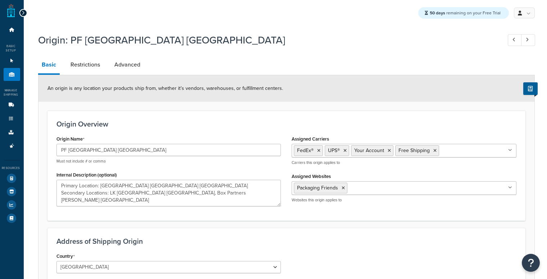
select select "10"
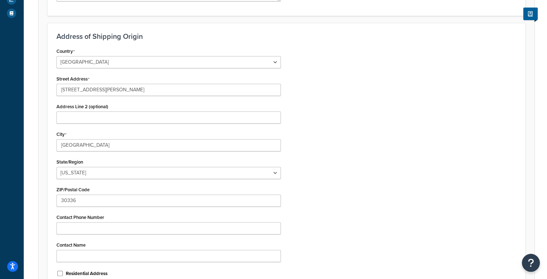
scroll to position [204, 0]
drag, startPoint x: 140, startPoint y: 88, endPoint x: 0, endPoint y: 105, distance: 140.9
click at [0, 105] on div "Dashboard Basic Setup Websites 1 Origins 11 Manage Shipping Carriers Carriers A…" at bounding box center [273, 77] width 547 height 563
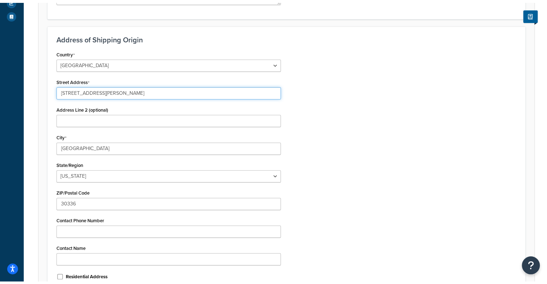
scroll to position [0, 0]
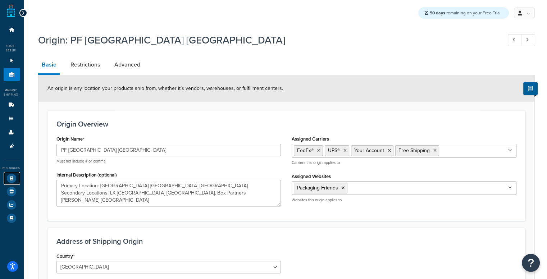
click at [7, 174] on link "Test Your Rates" at bounding box center [12, 178] width 17 height 13
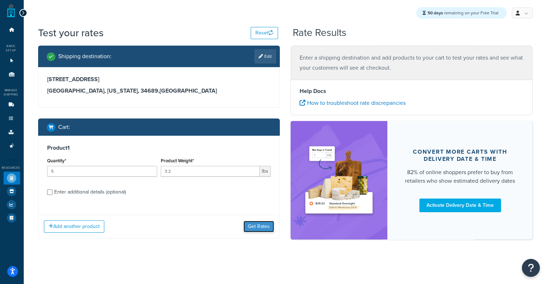
click at [255, 227] on button "Get Rates" at bounding box center [258, 227] width 31 height 12
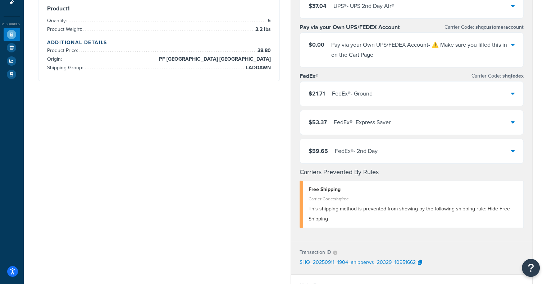
scroll to position [143, 0]
click at [361, 87] on div "$21.71 FedEx® - Ground" at bounding box center [411, 94] width 223 height 24
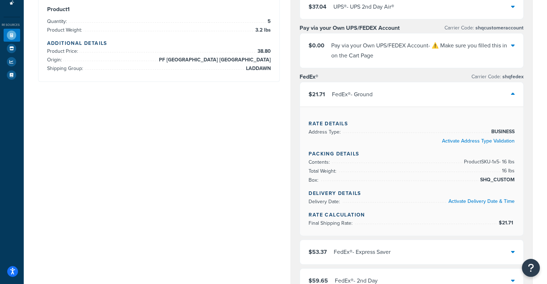
click at [438, 91] on div "$21.71 FedEx® - Ground" at bounding box center [411, 94] width 223 height 24
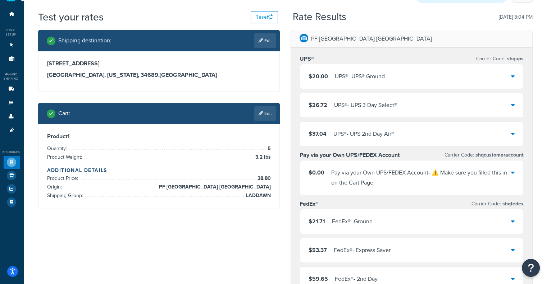
scroll to position [0, 0]
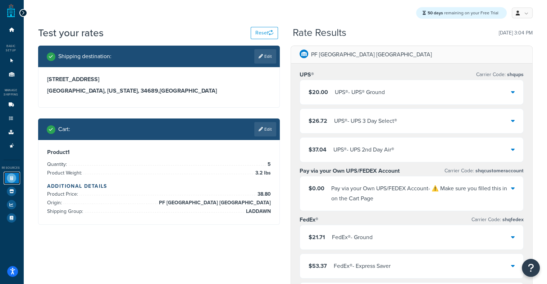
click at [9, 178] on icon at bounding box center [11, 178] width 9 height 9
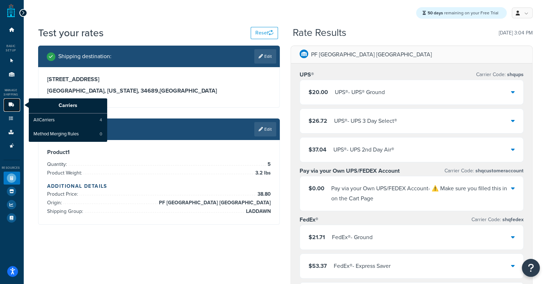
click at [9, 108] on link "Carriers" at bounding box center [12, 105] width 17 height 13
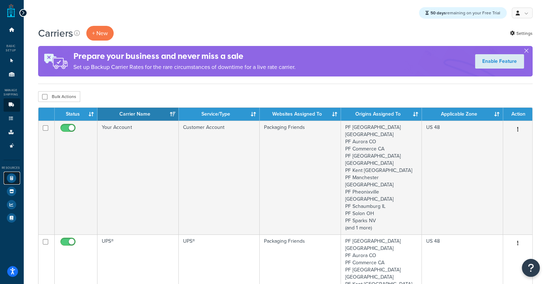
click at [13, 177] on icon at bounding box center [11, 178] width 9 height 9
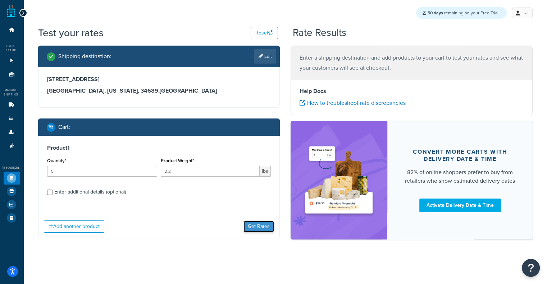
click at [264, 228] on button "Get Rates" at bounding box center [258, 227] width 31 height 12
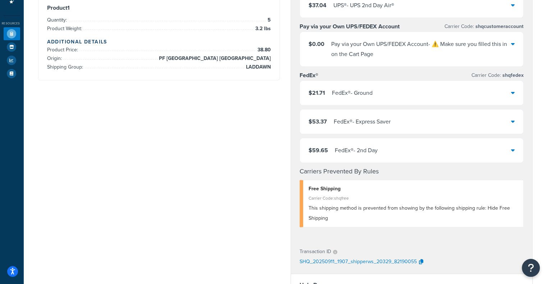
scroll to position [138, 0]
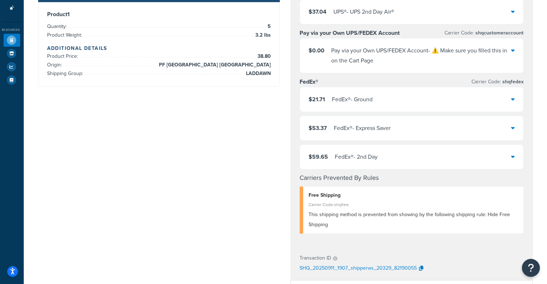
click at [396, 136] on div "$53.37 FedEx® - Express Saver" at bounding box center [411, 128] width 223 height 24
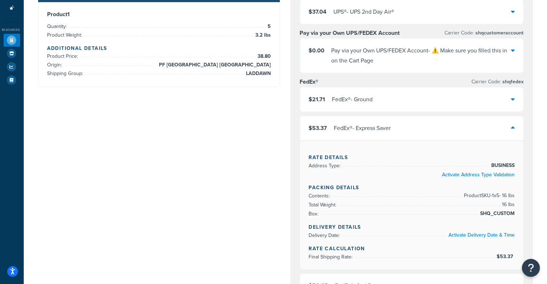
click at [396, 136] on div "$53.37 FedEx® - Express Saver" at bounding box center [411, 128] width 223 height 24
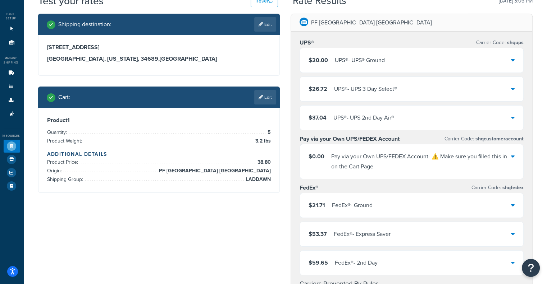
scroll to position [0, 0]
